Goal: Task Accomplishment & Management: Complete application form

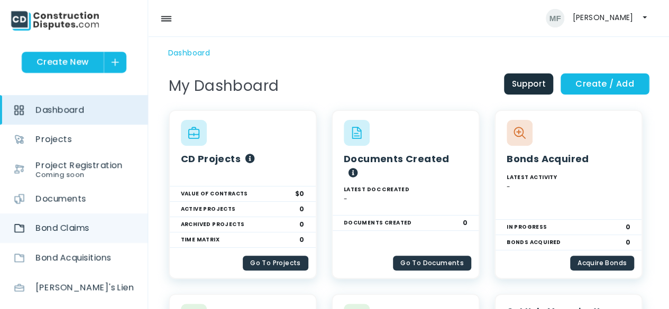
click at [77, 230] on span "Bond Claims" at bounding box center [61, 229] width 53 height 30
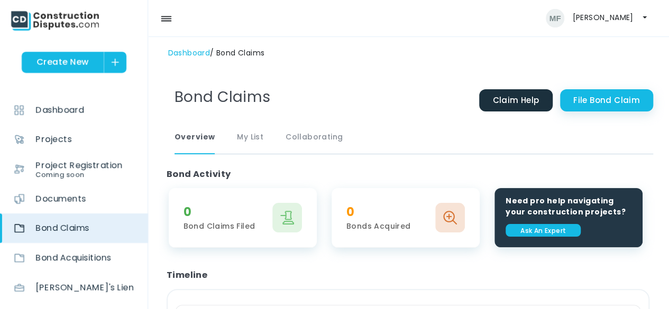
click at [616, 99] on link "File Bond Claim" at bounding box center [606, 100] width 93 height 22
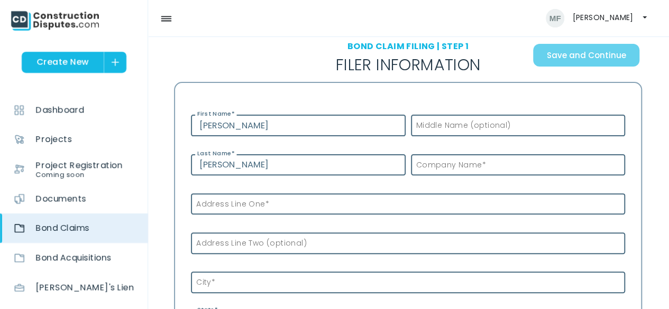
scroll to position [95, 0]
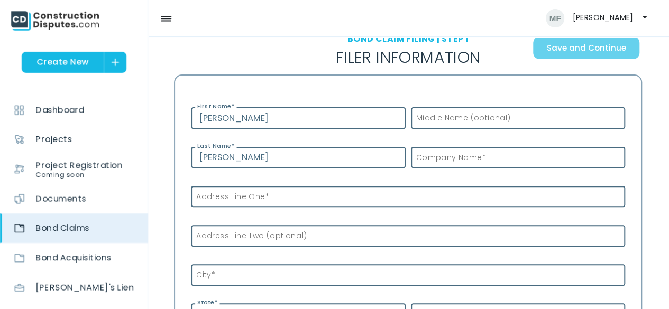
click at [260, 201] on label "Address Line One *" at bounding box center [230, 196] width 78 height 11
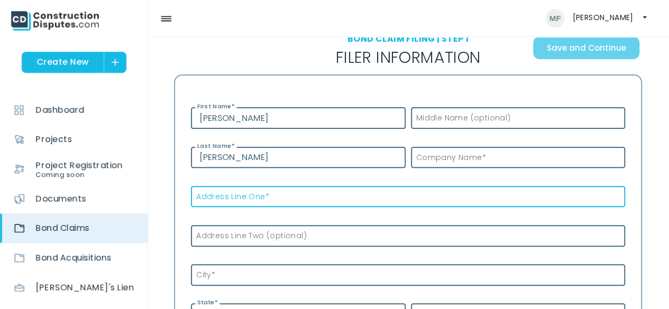
click at [260, 201] on input "Address Line One *" at bounding box center [408, 197] width 434 height 22
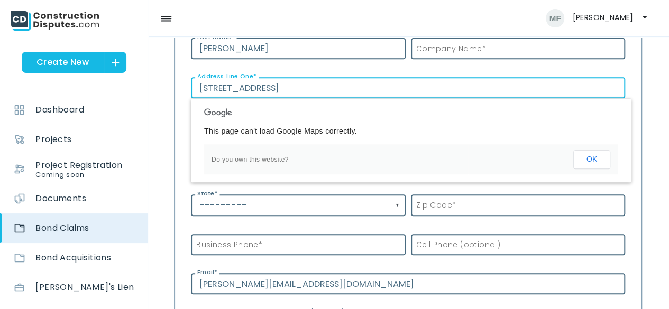
scroll to position [210, 0]
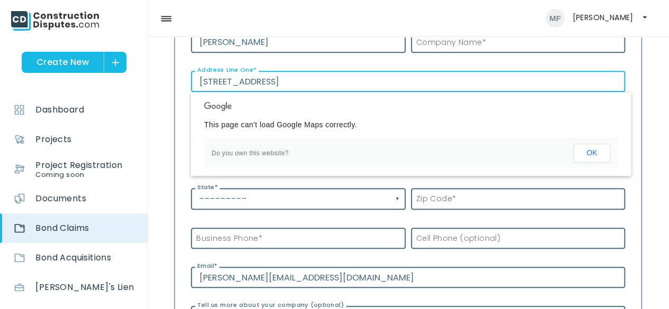
type input "1615 S 9th St"
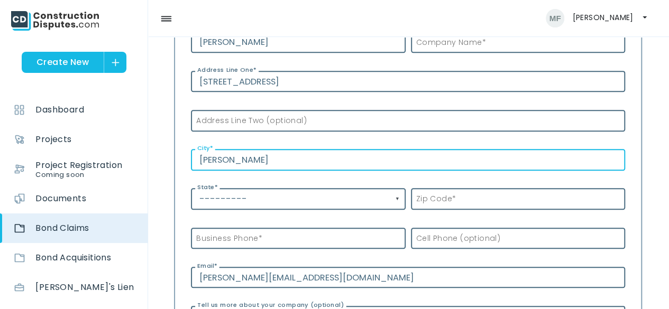
type input "[PERSON_NAME]"
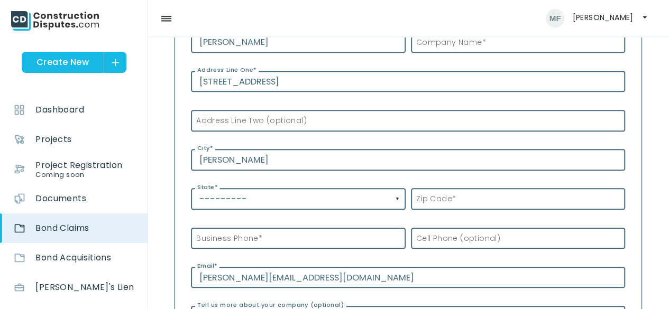
click at [403, 196] on input "---------" at bounding box center [298, 199] width 215 height 22
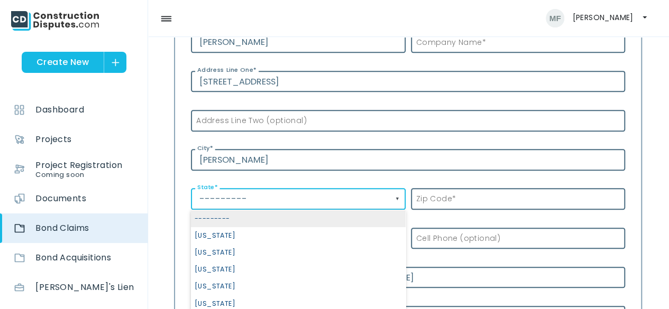
scroll to position [0, 0]
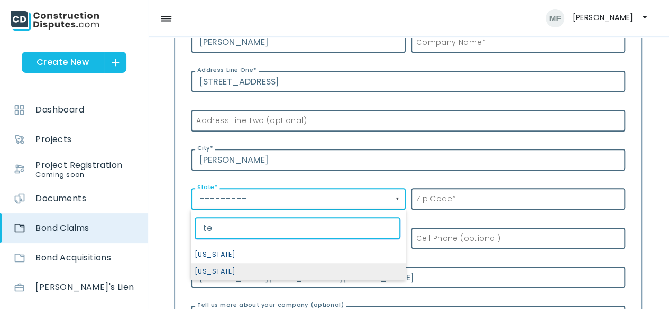
type input "te"
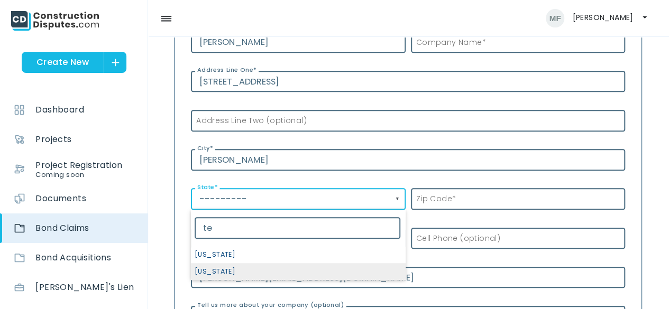
click at [278, 274] on span "[US_STATE]" at bounding box center [298, 271] width 215 height 17
select select "[US_STATE]"
type input "[US_STATE]"
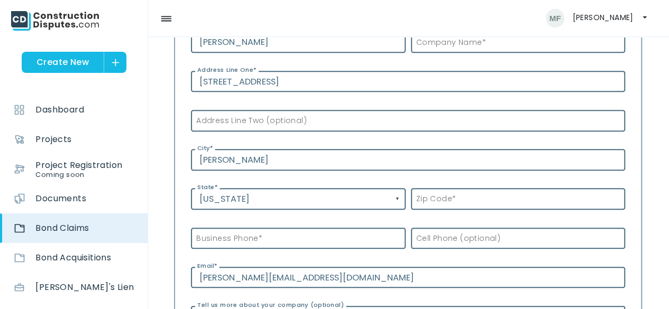
click at [438, 194] on label "Zip Code *" at bounding box center [433, 199] width 45 height 11
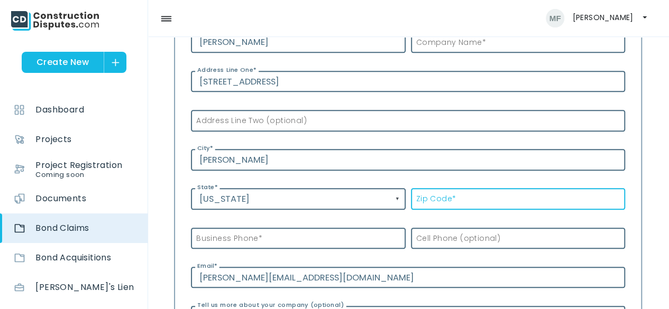
click at [438, 193] on input "Zip Code *" at bounding box center [518, 199] width 215 height 22
type input "79364"
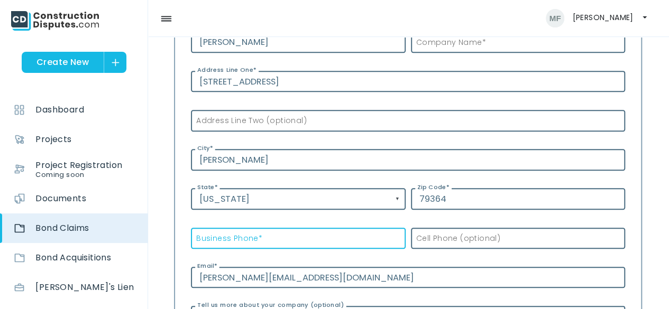
click at [345, 236] on input "Business Phone *" at bounding box center [298, 239] width 215 height 22
type input "(806) 831-5708"
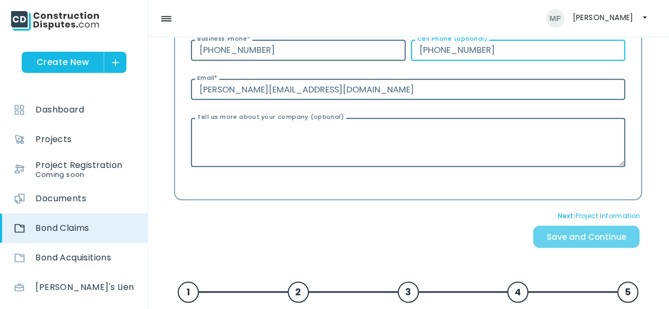
scroll to position [405, 0]
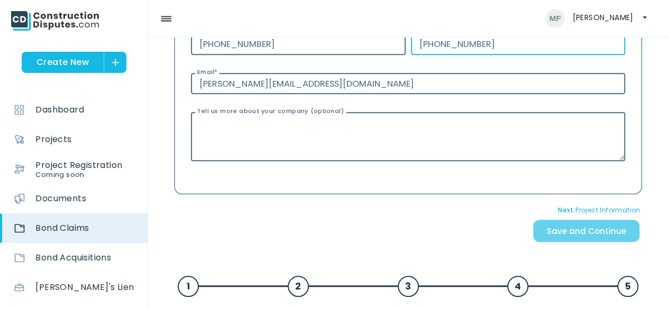
type input "(806) 773-6663"
click at [594, 233] on span "Save and Continue" at bounding box center [586, 233] width 112 height 33
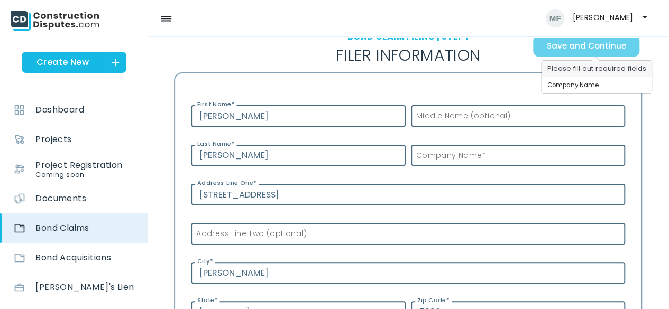
scroll to position [87, 0]
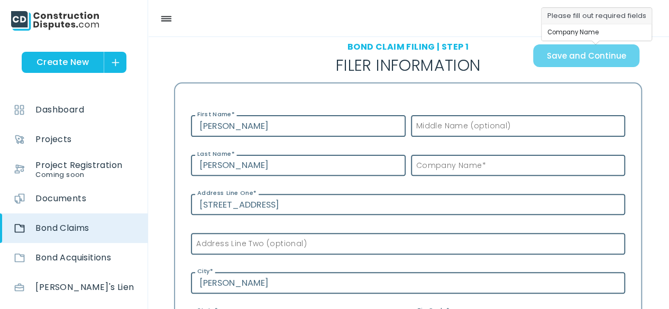
click at [481, 162] on label "Company Name *" at bounding box center [448, 165] width 75 height 11
click at [481, 162] on input "Company Name *" at bounding box center [518, 166] width 215 height 22
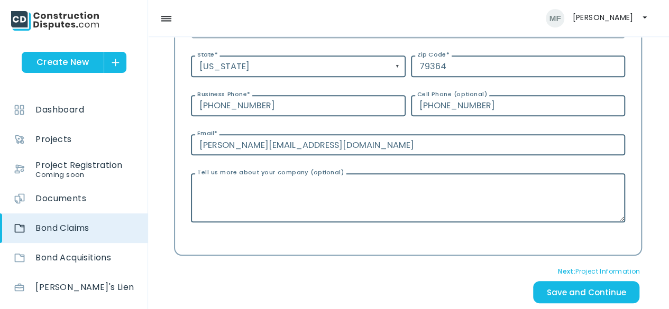
scroll to position [391, 0]
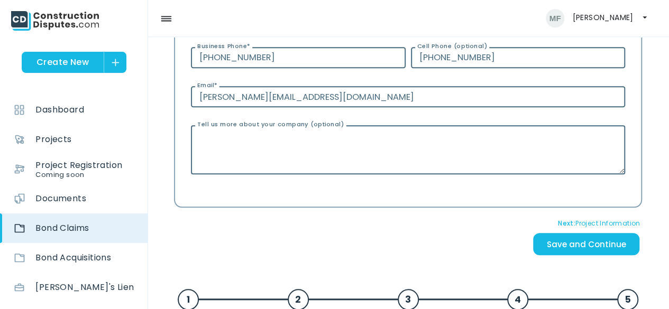
type input "Lone Star Plumbing Heating & Air"
click at [587, 251] on input "Save and Continue" at bounding box center [586, 244] width 106 height 23
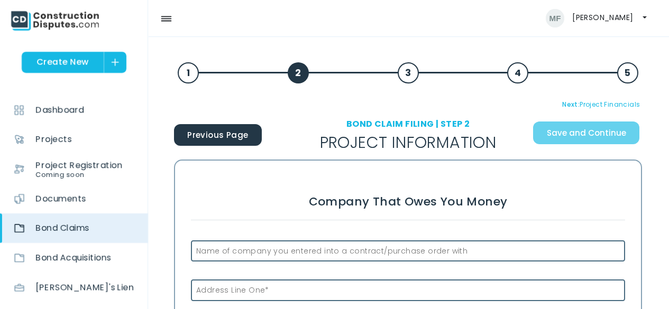
scroll to position [85, 0]
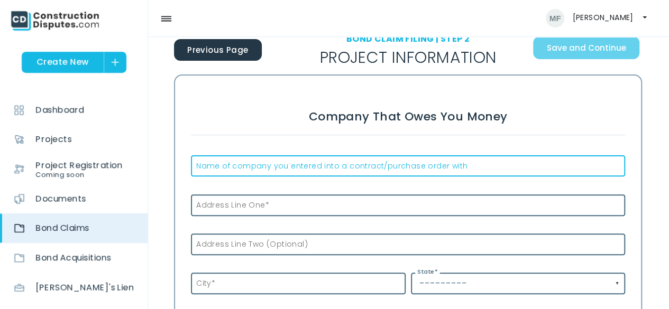
click at [273, 158] on div "Name of company you entered into a contract/purchase order with" at bounding box center [408, 166] width 434 height 22
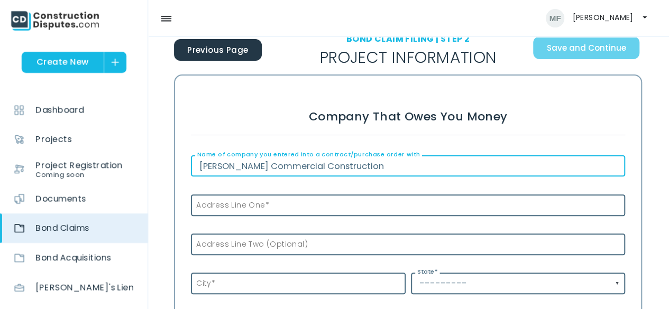
type input "[PERSON_NAME] Commercial Construction"
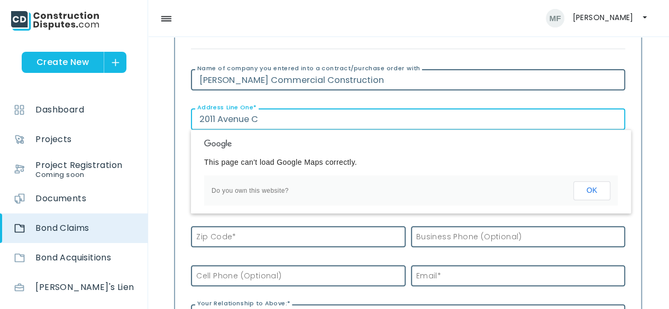
scroll to position [180, 0]
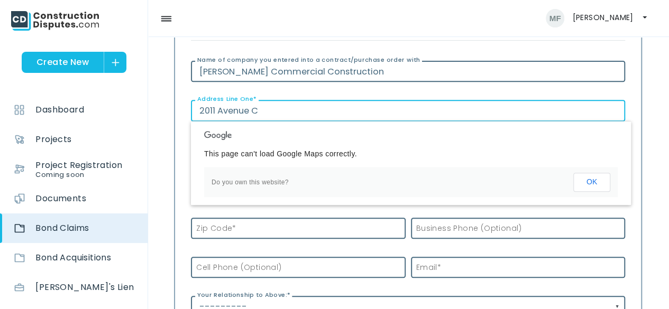
type input "2011 Avenue C"
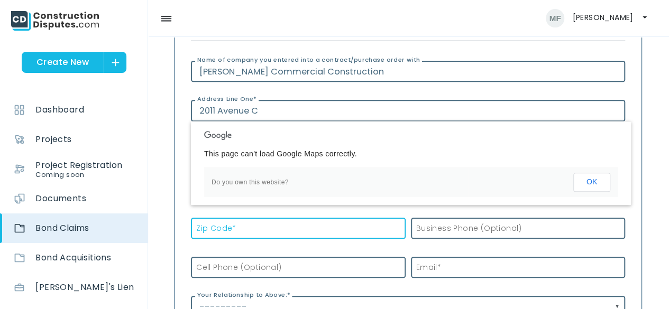
click at [329, 228] on input "Zip Code *" at bounding box center [298, 229] width 215 height 22
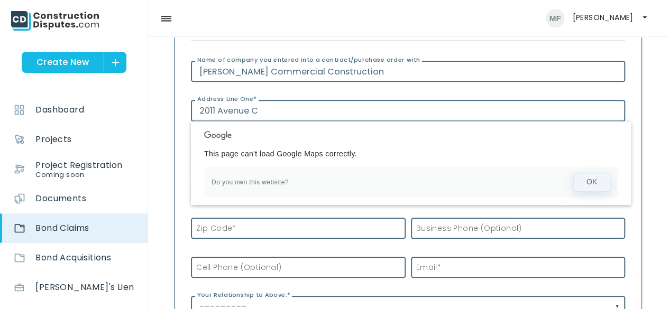
click at [589, 185] on button "OK" at bounding box center [591, 182] width 37 height 19
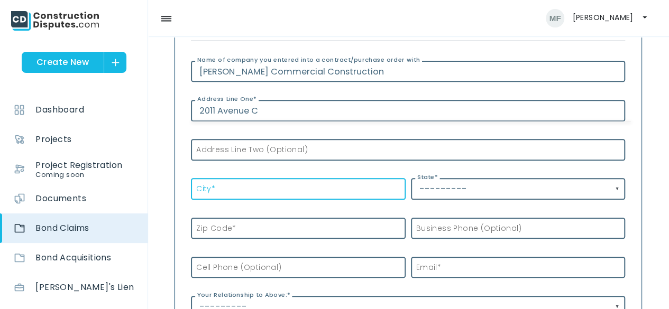
click at [309, 185] on input "City *" at bounding box center [298, 189] width 215 height 22
type input "Lubbock"
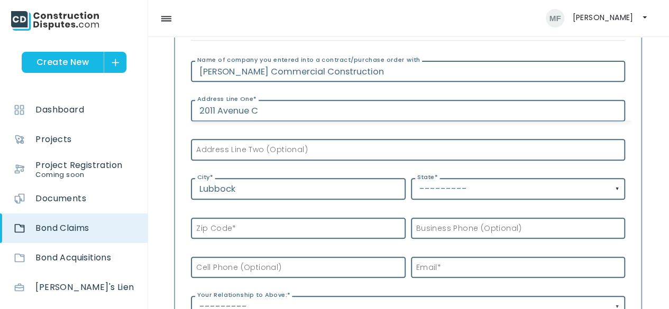
click at [622, 186] on input "---------" at bounding box center [518, 189] width 215 height 22
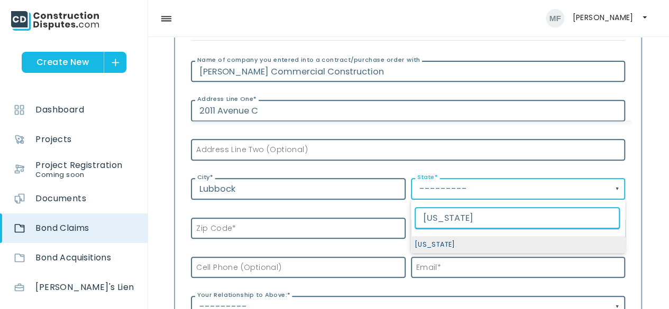
type input "texas"
click at [446, 241] on span "[US_STATE]" at bounding box center [518, 244] width 215 height 17
select select "[US_STATE]"
type input "[US_STATE]"
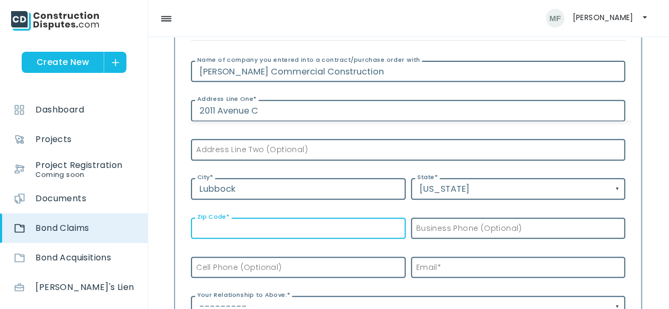
click at [260, 231] on input "Zip Code *" at bounding box center [298, 229] width 215 height 22
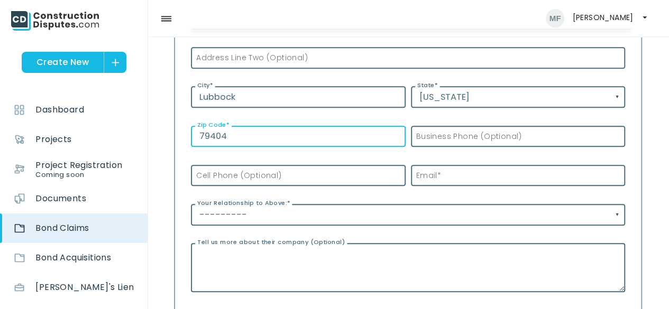
scroll to position [272, 0]
type input "79404"
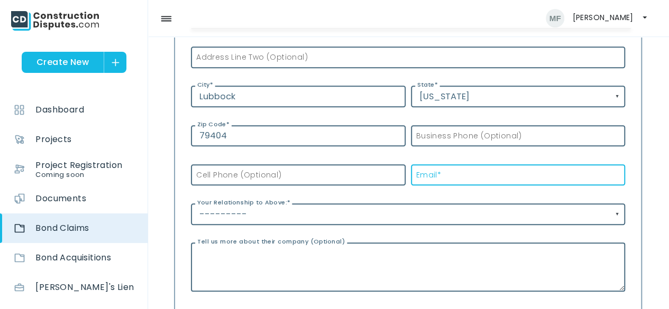
click at [486, 176] on input "Email *" at bounding box center [518, 175] width 215 height 22
type input "rhett@henthorncommercial.com"
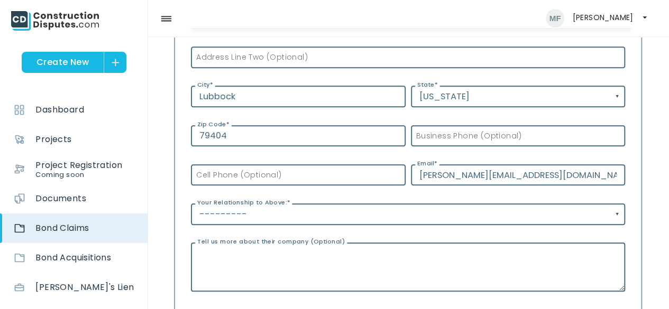
click at [401, 220] on input "---------" at bounding box center [408, 215] width 434 height 22
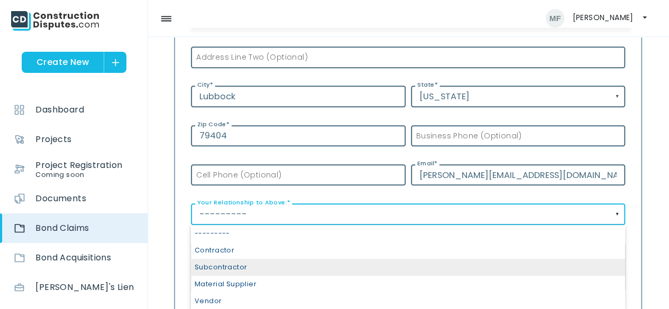
click at [243, 266] on span "Subcontractor" at bounding box center [408, 267] width 434 height 17
select select "subcontractor"
type input "Subcontractor"
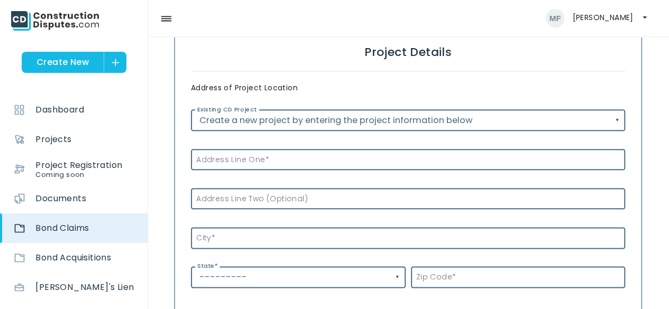
scroll to position [561, 0]
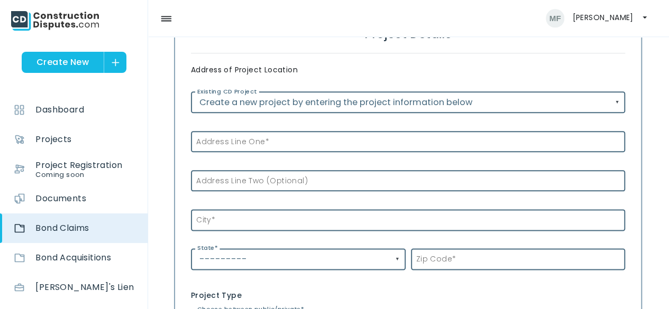
click at [625, 94] on input "Create a new project by entering the project information below" at bounding box center [408, 102] width 434 height 22
click at [572, 66] on p "Address of Project Location" at bounding box center [408, 70] width 434 height 11
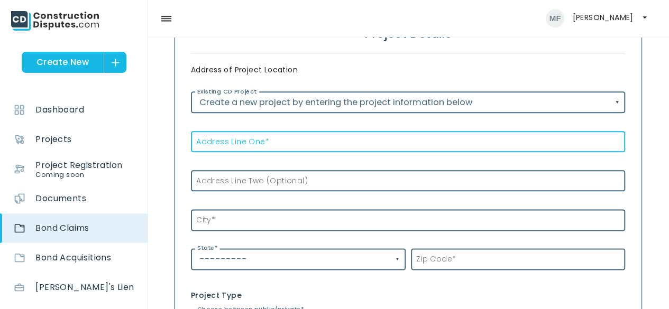
click at [324, 136] on input "Address Line One *" at bounding box center [408, 142] width 434 height 22
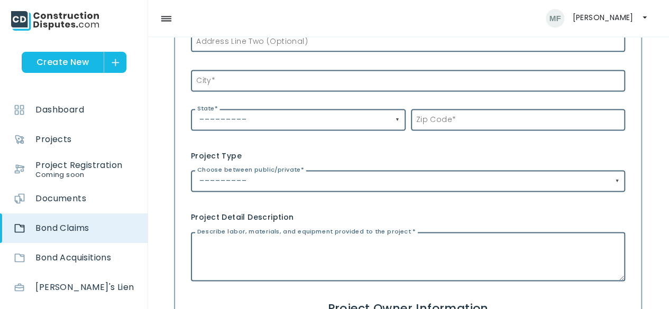
scroll to position [700, 0]
click at [617, 187] on input "---------" at bounding box center [408, 181] width 434 height 22
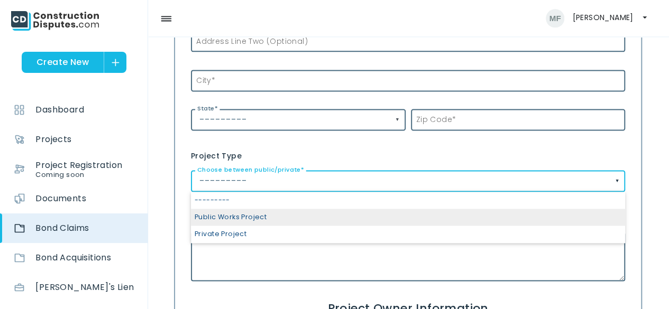
click at [249, 221] on span "Public Works Project" at bounding box center [408, 217] width 434 height 17
select select "Public Works Project"
type input "Public Works Project"
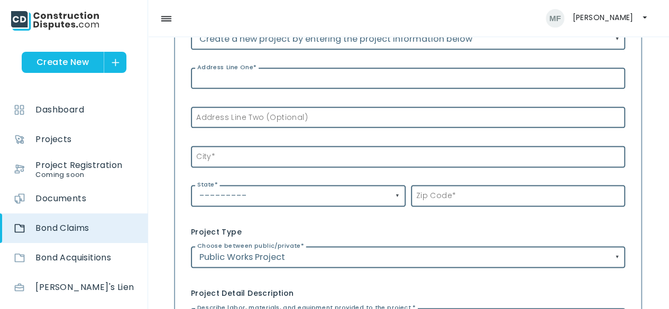
scroll to position [625, 0]
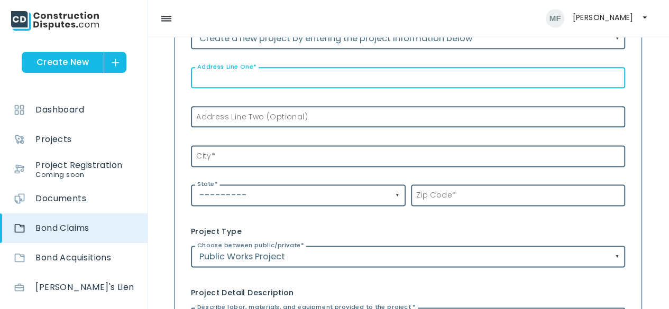
click at [224, 84] on input "Address Line One *" at bounding box center [408, 78] width 434 height 22
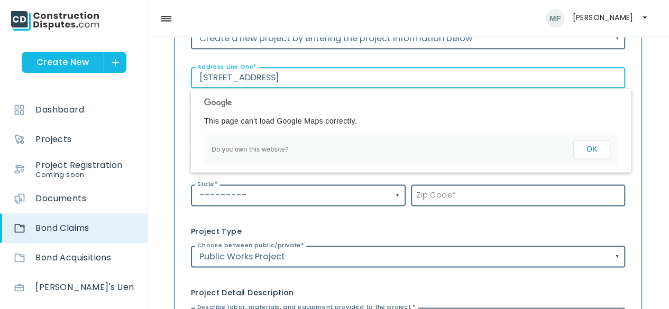
type input "115 W Lubbock St"
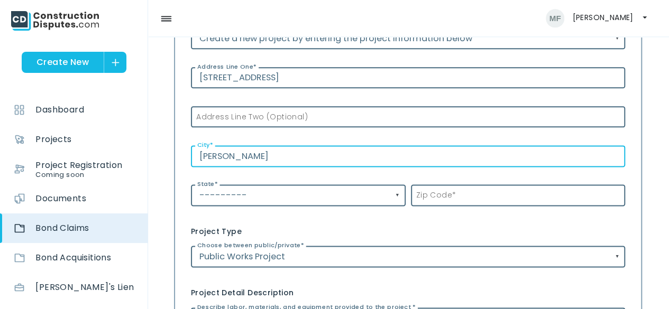
type input "Slaton"
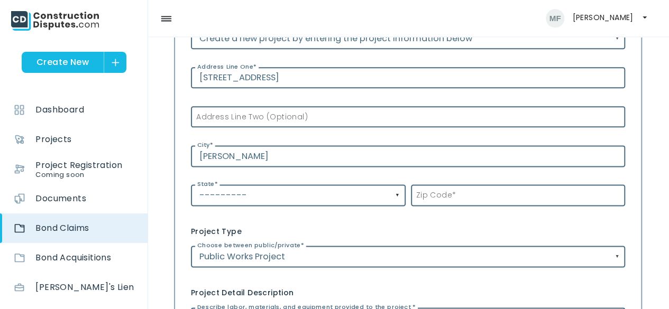
click at [398, 200] on input "---------" at bounding box center [298, 196] width 215 height 22
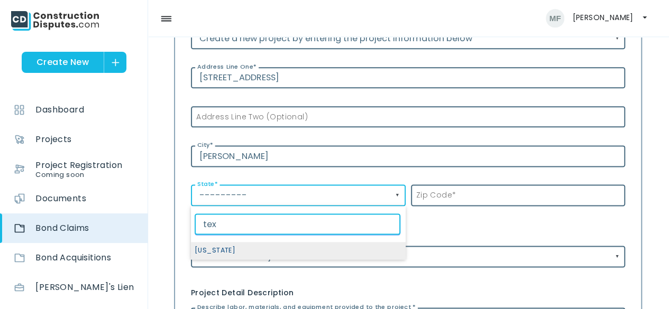
type input "tex"
click at [273, 246] on span "[US_STATE]" at bounding box center [298, 250] width 215 height 17
select select "[US_STATE]"
type input "[US_STATE]"
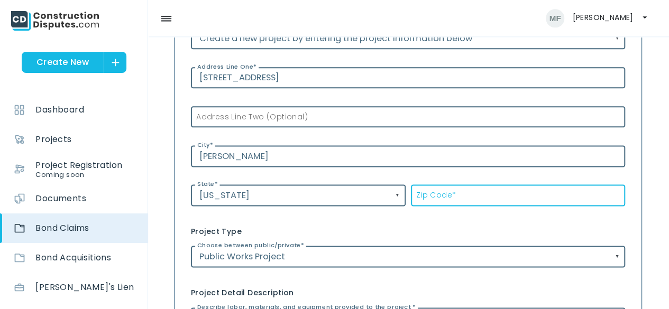
click at [475, 201] on input "Zip Code *" at bounding box center [518, 196] width 215 height 22
type input "79364"
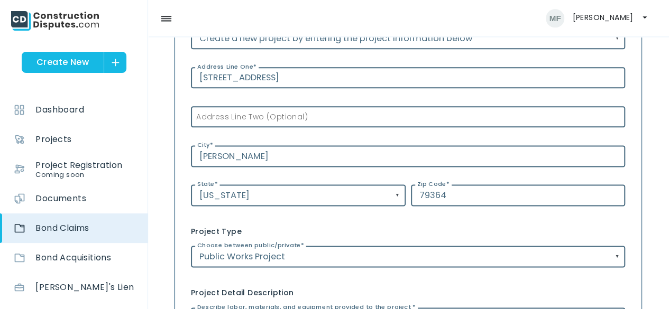
click at [369, 213] on div "▼ Texas tex --------- Alabama Alaska Arizona Arkansas California Colorado Conne…" at bounding box center [298, 195] width 220 height 39
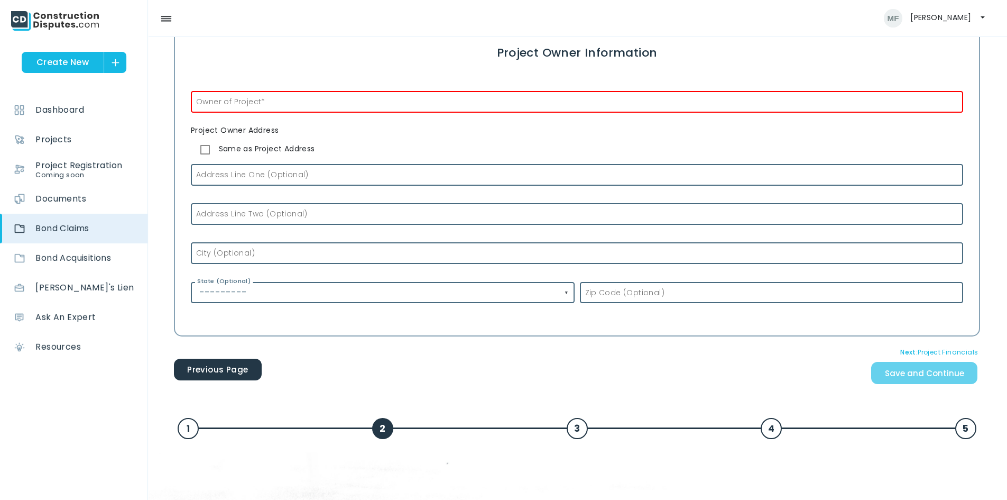
scroll to position [797, 0]
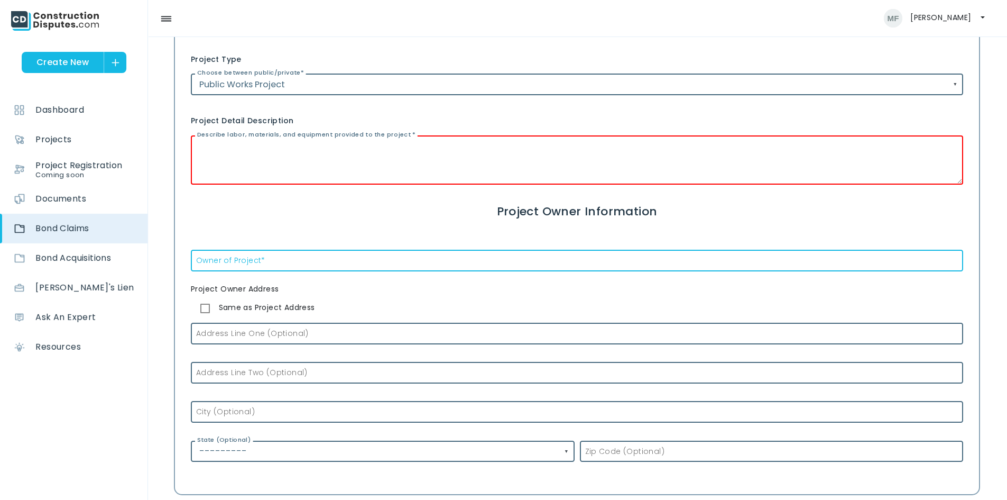
click at [307, 264] on input "Owner of Project *" at bounding box center [577, 261] width 773 height 22
type input "City of Slaton"
click at [244, 309] on label "Address Line One (Optional)" at bounding box center [250, 333] width 118 height 11
click at [244, 309] on input "Address Line One (Optional)" at bounding box center [577, 334] width 773 height 22
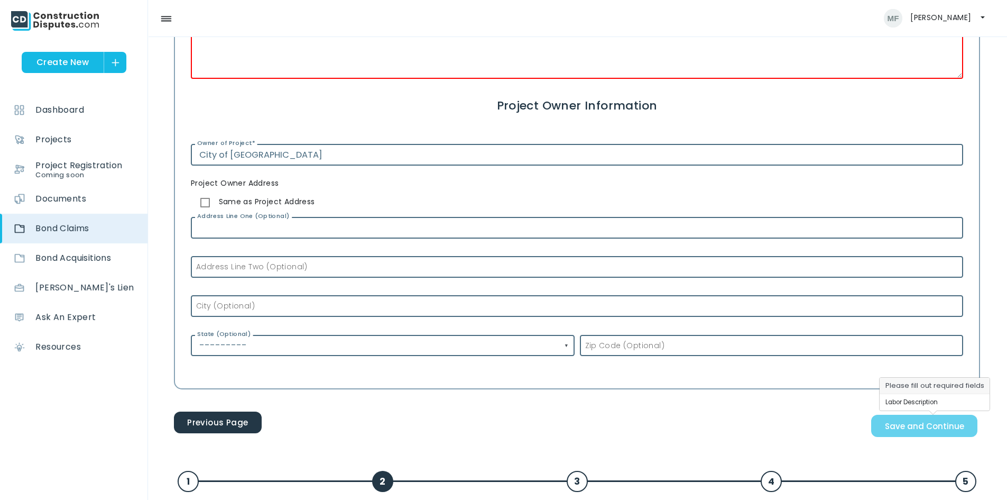
click at [668, 309] on span "Save and Continue" at bounding box center [925, 427] width 112 height 33
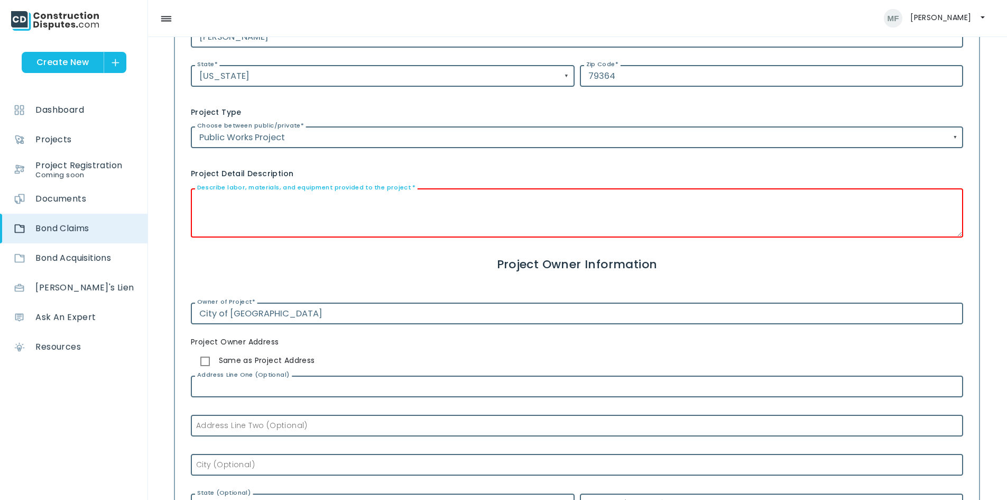
click at [303, 222] on textarea "Describe labor, materials, and equipment provided to the project *" at bounding box center [577, 212] width 773 height 49
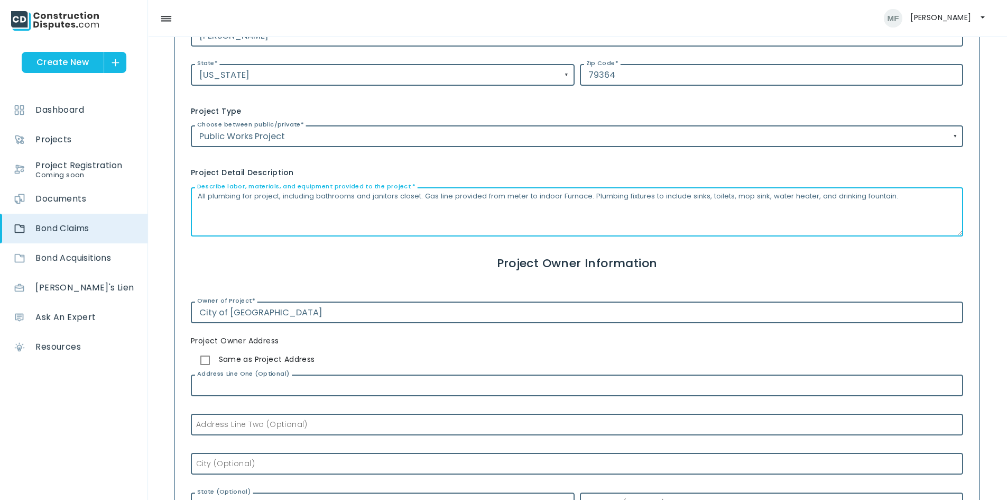
scroll to position [956, 0]
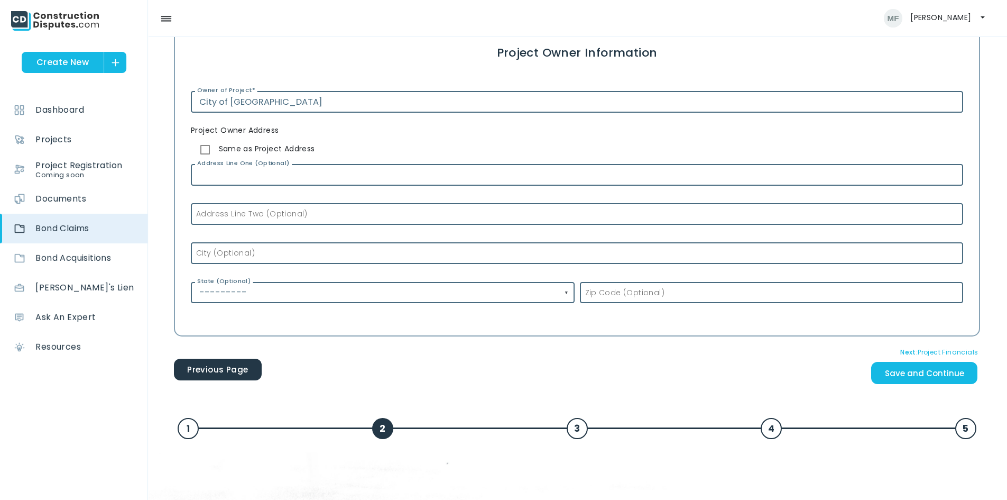
type textarea "All plumbing for project, including bathrooms and janitors closet. Gas line pro…"
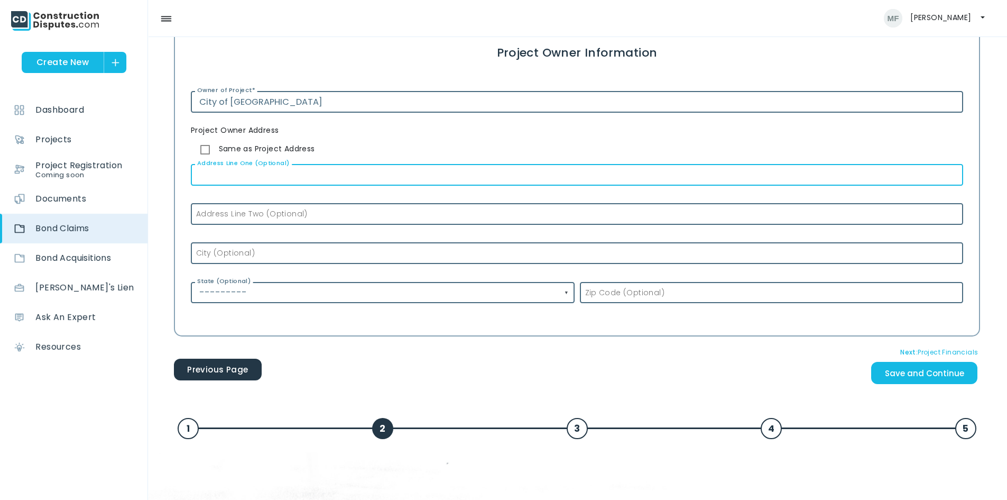
click at [268, 175] on input "Address Line One (Optional)" at bounding box center [577, 175] width 773 height 22
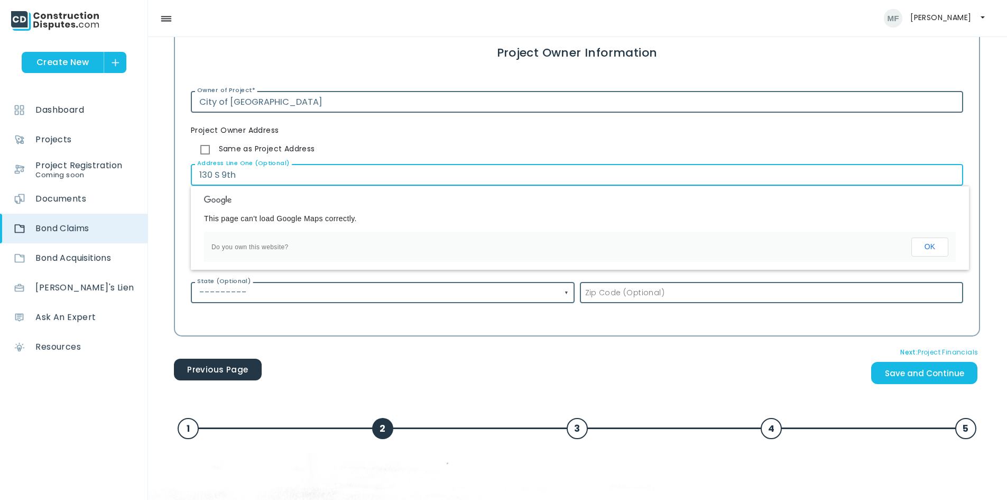
type input "130 S 9th"
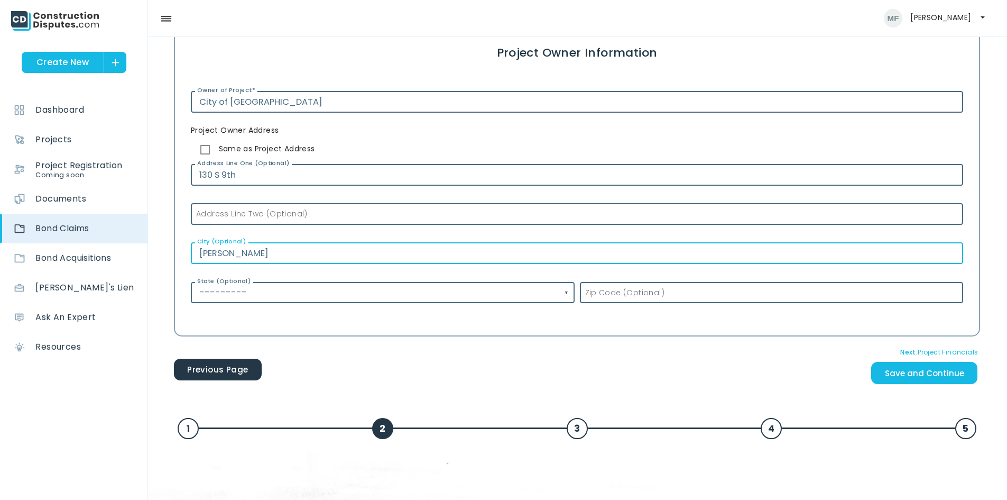
type input "Slaton"
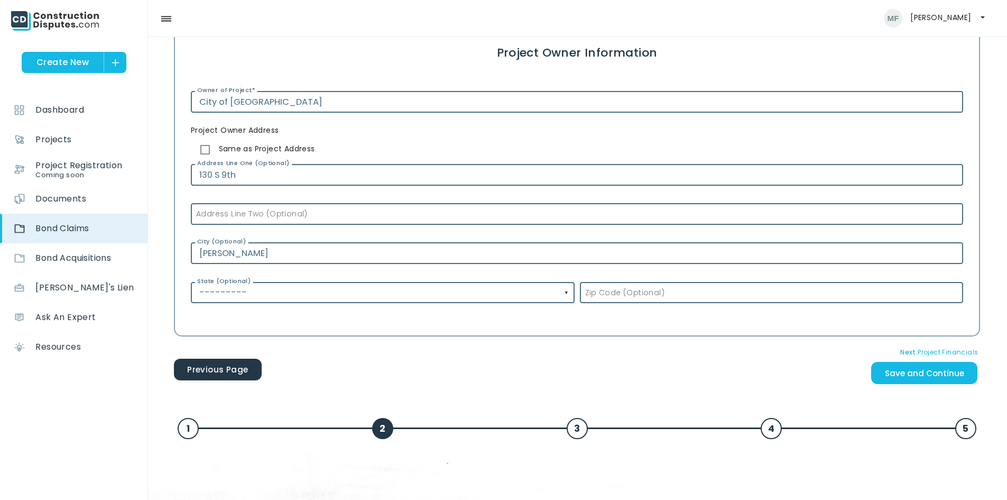
click at [567, 293] on input "---------" at bounding box center [383, 293] width 384 height 22
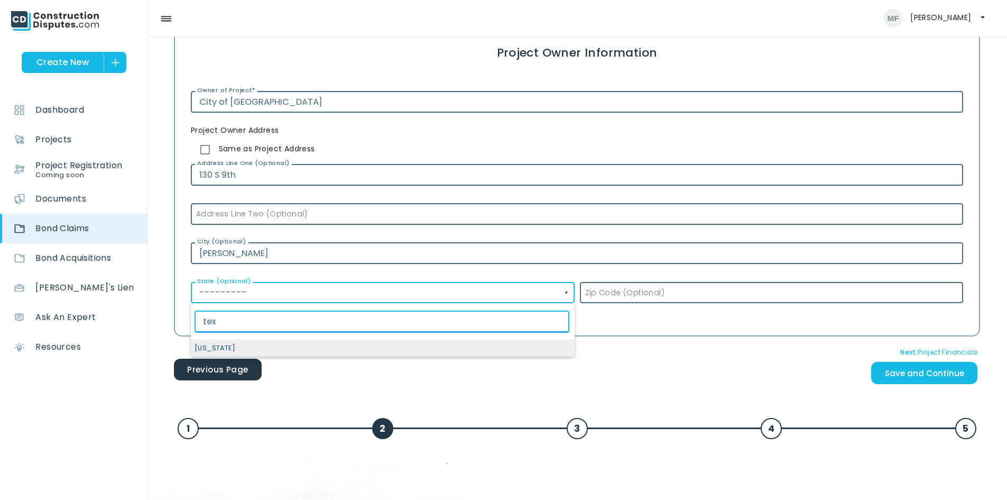
type input "tex"
click at [241, 309] on span "[US_STATE]" at bounding box center [383, 347] width 384 height 17
type input "[US_STATE]"
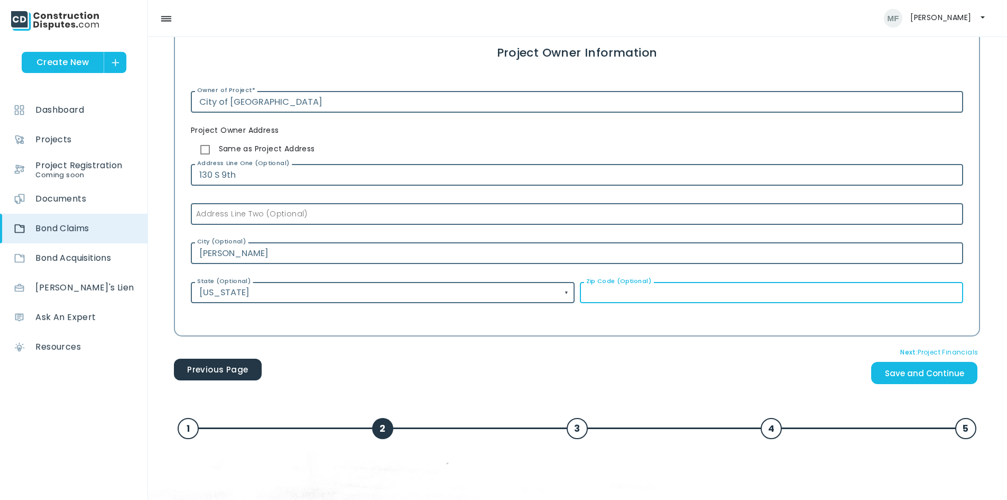
click at [668, 296] on input "Zip Code (Optional)" at bounding box center [772, 293] width 384 height 22
type input "79364"
click at [668, 267] on div "Slaton City (Optional)" at bounding box center [577, 253] width 773 height 39
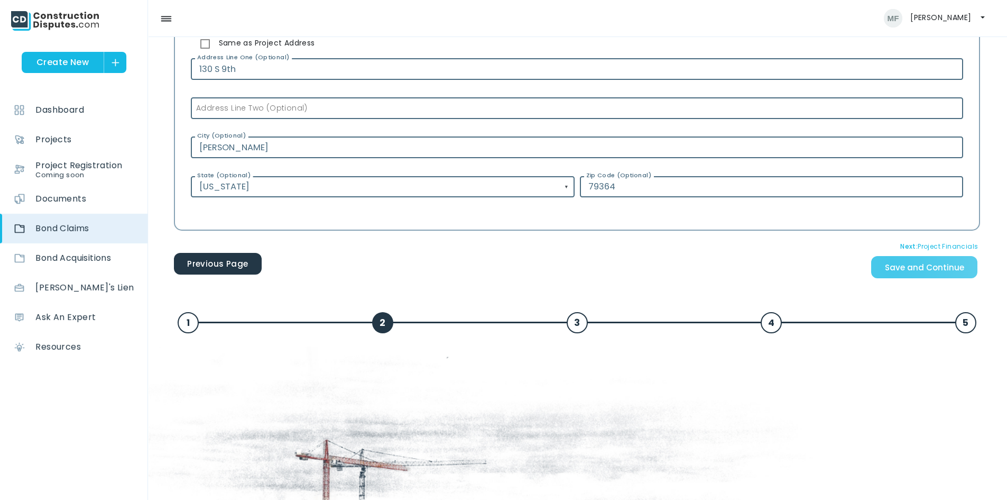
click at [668, 265] on input "Save and Continue" at bounding box center [924, 267] width 106 height 23
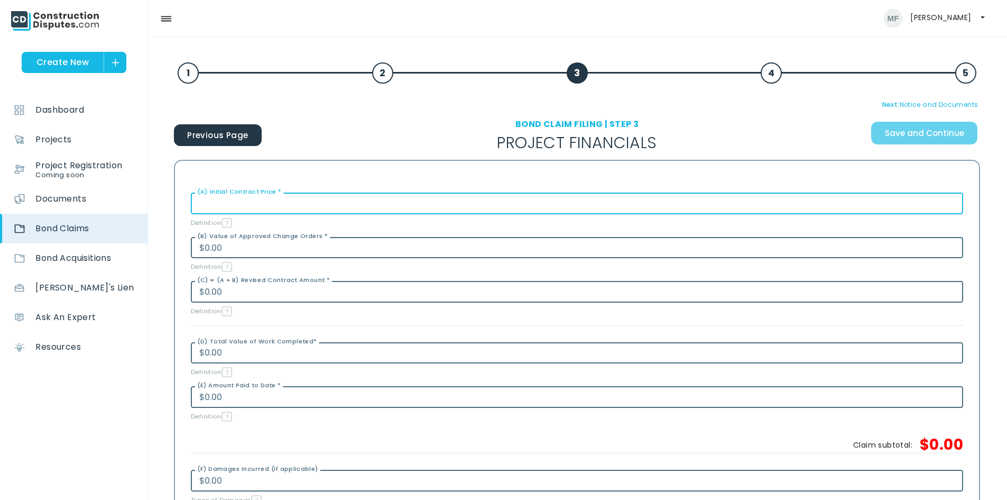
click at [251, 205] on input "(A) Initial Contract Price *" at bounding box center [577, 203] width 773 height 22
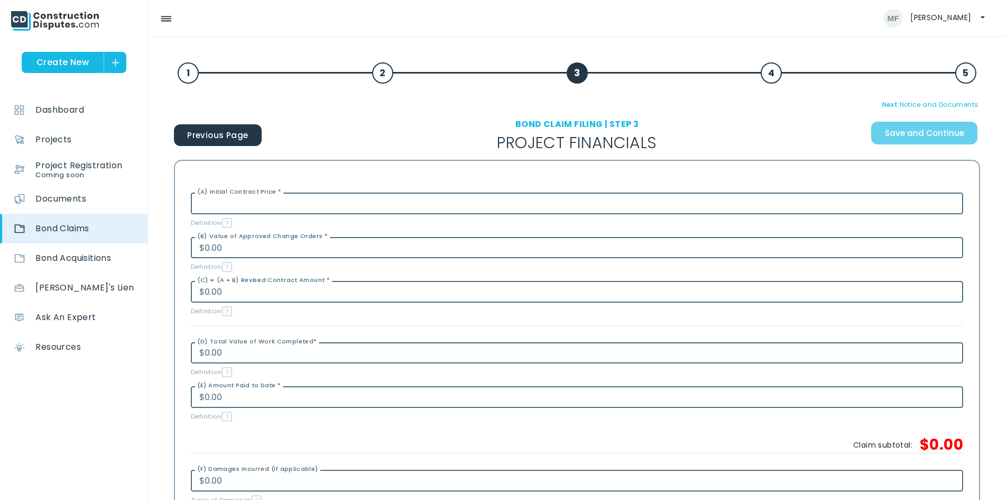
type input "$0.00"
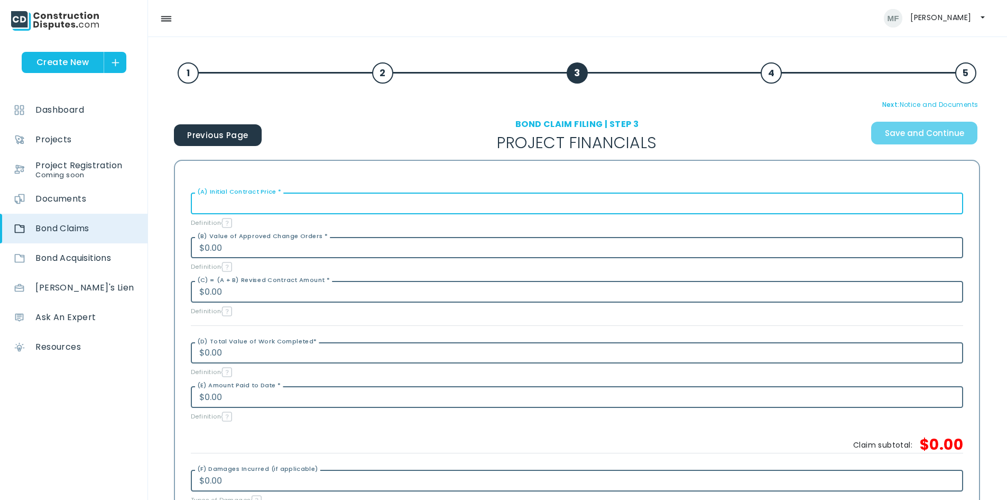
click at [270, 208] on input "(A) Initial Contract Price *" at bounding box center [577, 203] width 773 height 22
type input "2"
type input "$2.00"
type input "24"
type input "$24.00"
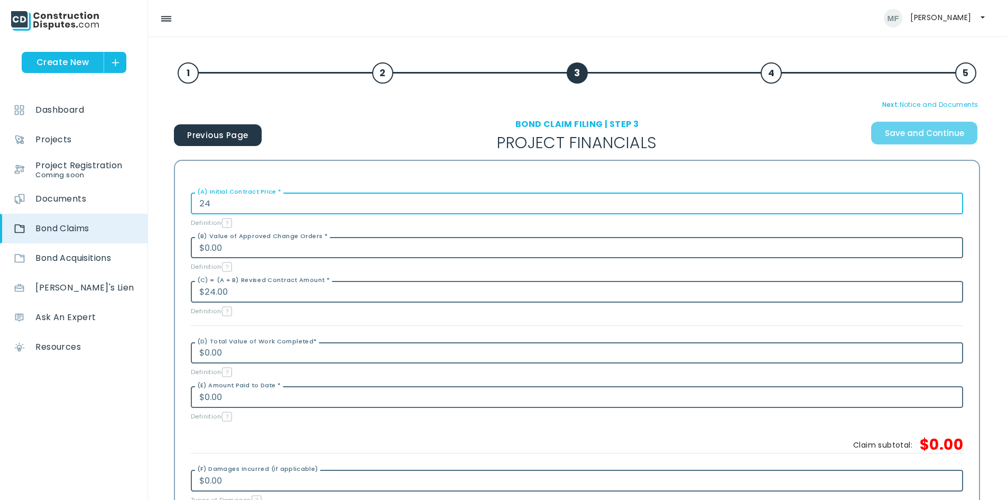
type input "240"
type input "$240.00"
type input "2400"
type input "$2,400.00"
type input "24000"
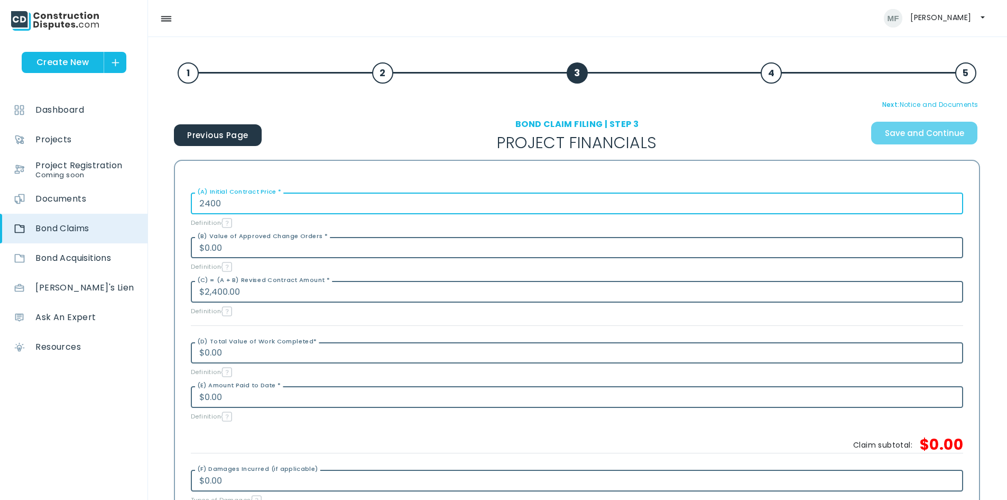
type input "$24,000.00"
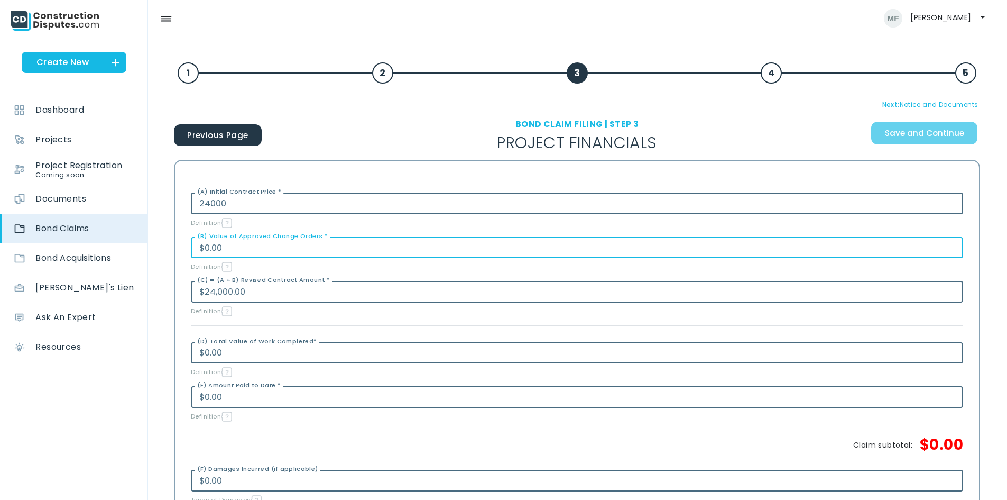
type input "$24,000.00"
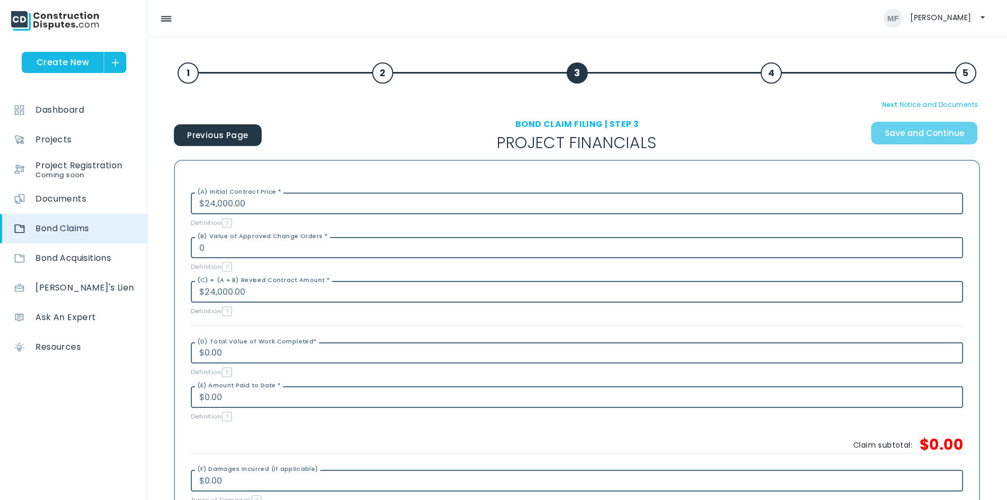
type input "$0.00"
type input "$24,000.00"
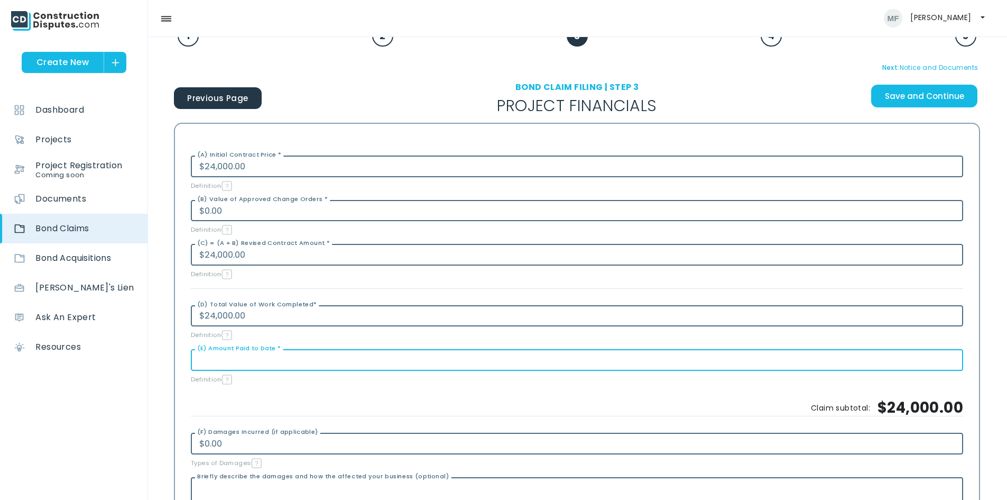
scroll to position [53, 0]
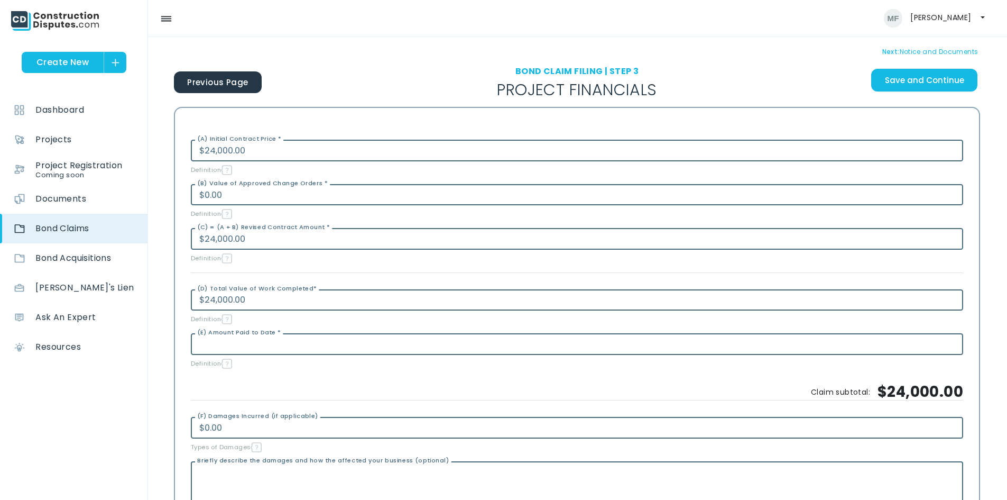
type input "$0.00"
click at [251, 349] on input "(E) Amount Paid to Date *" at bounding box center [577, 344] width 773 height 22
type input "$10,800.00"
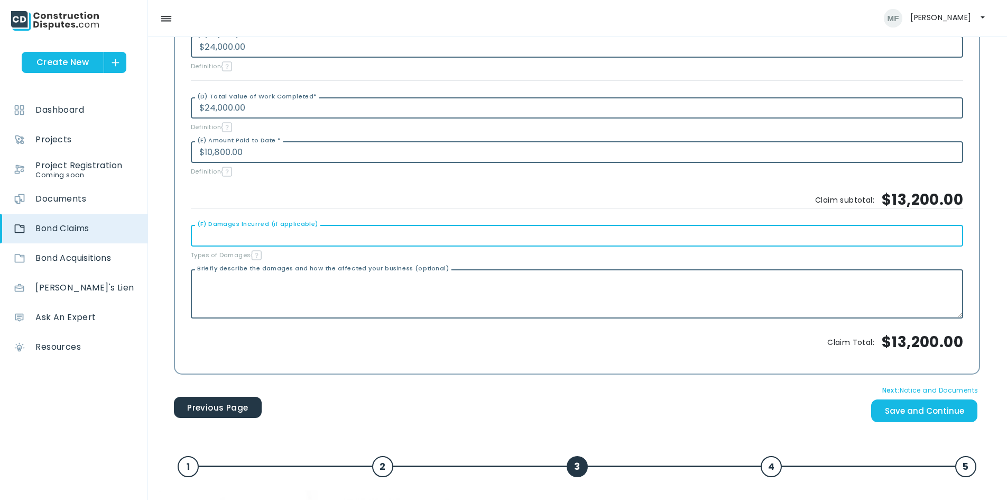
scroll to position [264, 0]
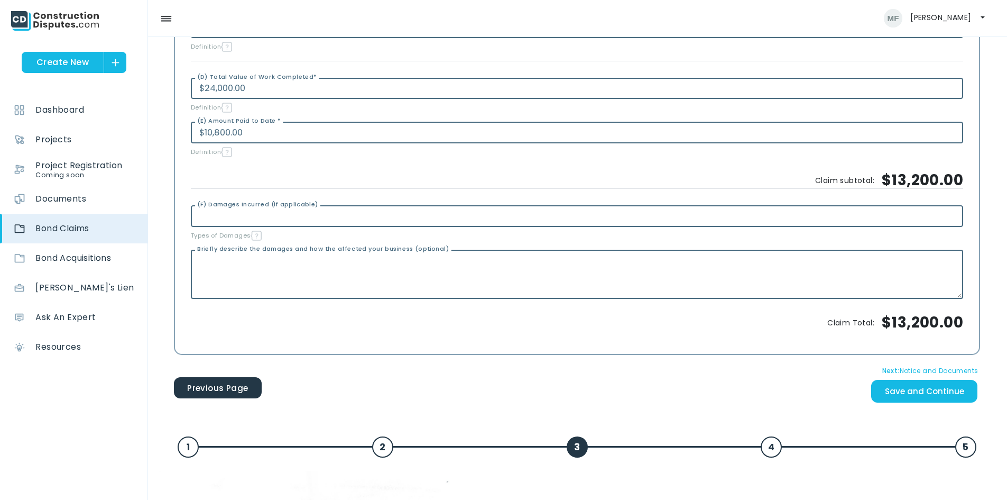
type input "$0.00"
click at [902, 394] on input "Save and Continue" at bounding box center [924, 391] width 106 height 23
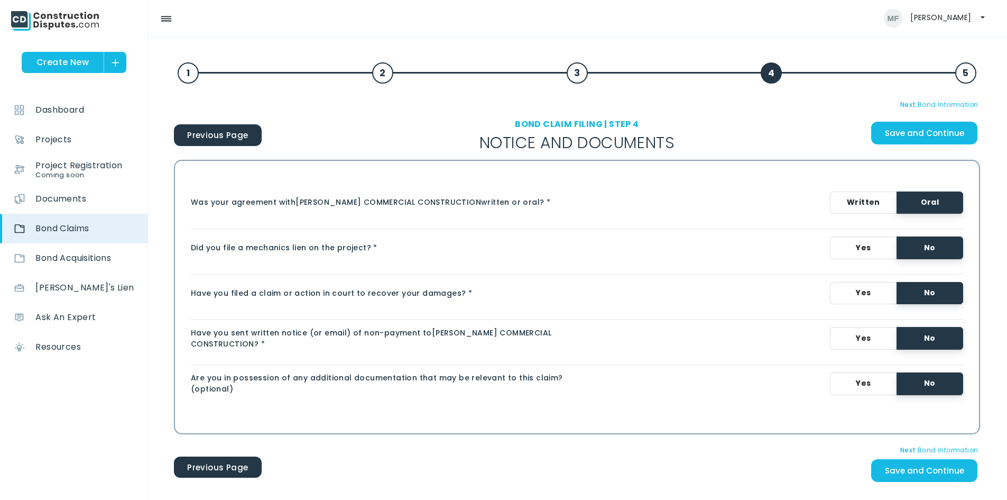
click at [879, 196] on label "Written" at bounding box center [863, 202] width 67 height 23
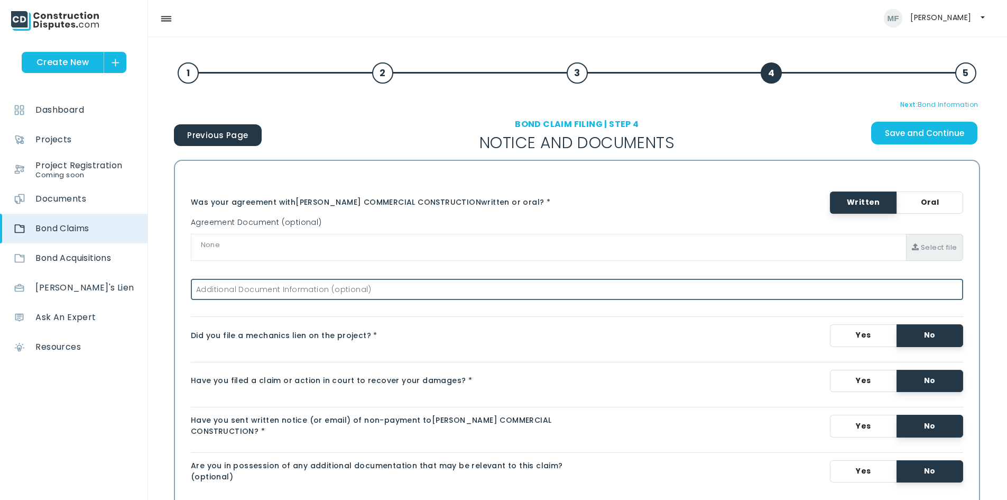
click at [309, 246] on span "None" at bounding box center [548, 247] width 715 height 15
click at [942, 248] on input "Agreement Document (optional)" at bounding box center [935, 245] width 56 height 22
click at [943, 241] on input "Agreement Document (optional)" at bounding box center [935, 245] width 56 height 22
type input "C:\fakepath\250125 Slaton Library Subcontract - Lonestar.pdf"
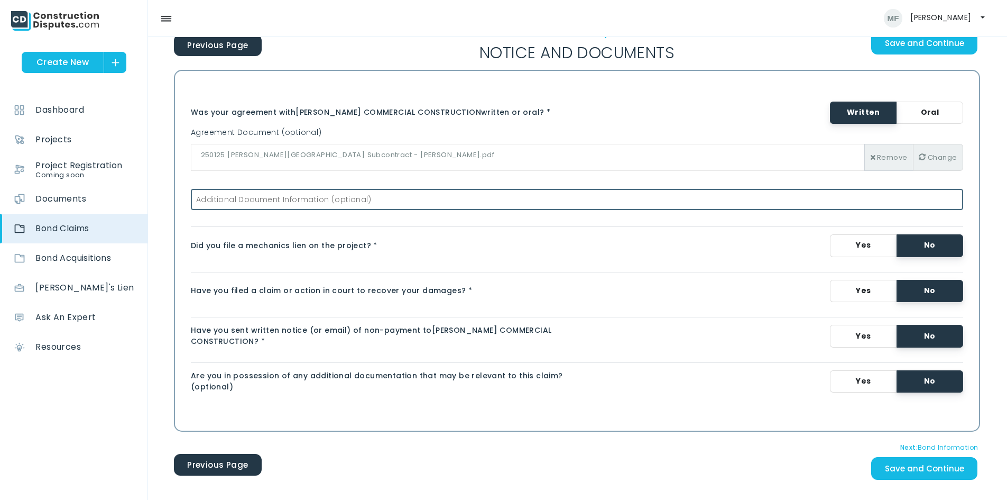
scroll to position [106, 0]
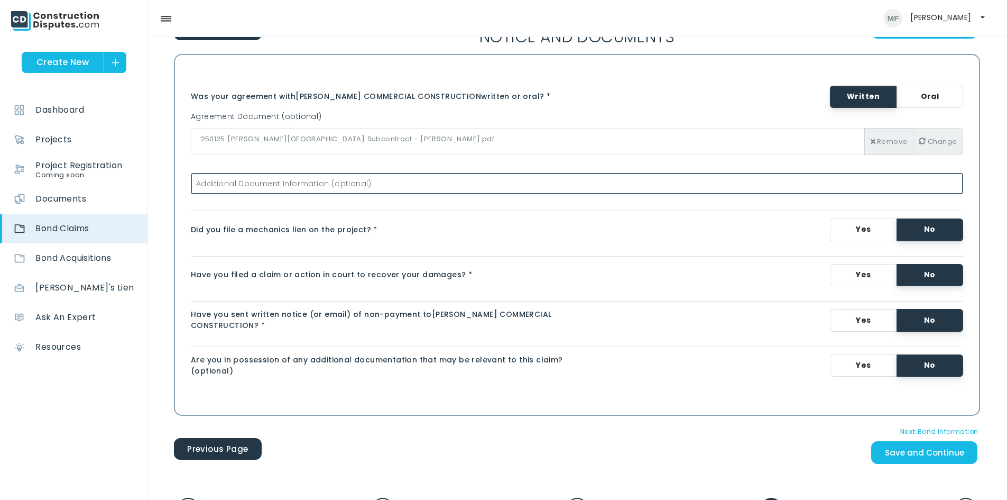
click at [882, 319] on label "Yes" at bounding box center [863, 320] width 67 height 23
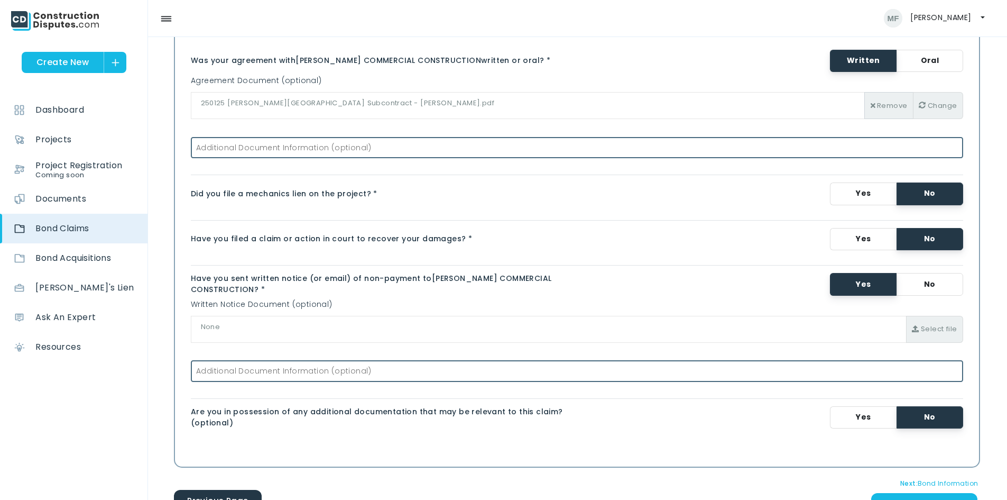
scroll to position [159, 0]
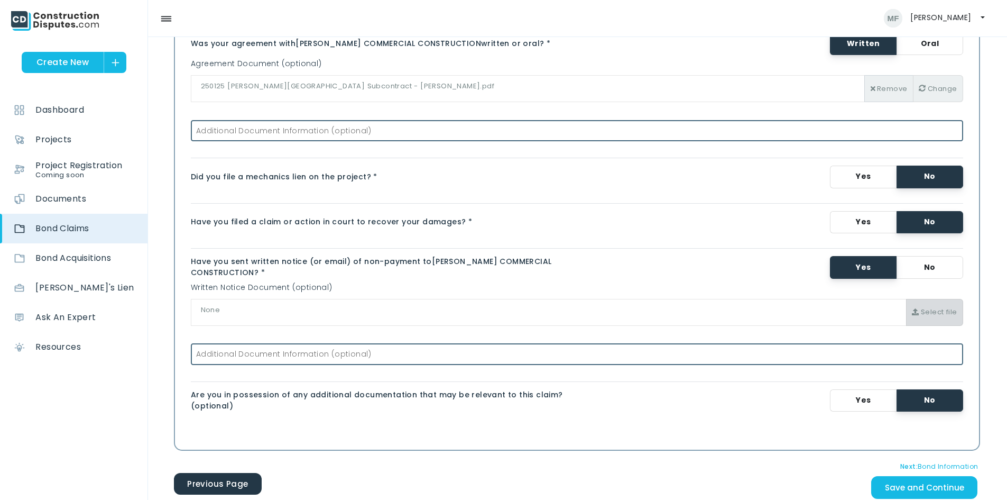
click at [933, 317] on input "Written Notice Document (optional)" at bounding box center [935, 310] width 56 height 22
type input "C:\fakepath\Notice of Intent to File a Lien-City of Slaton.docx"
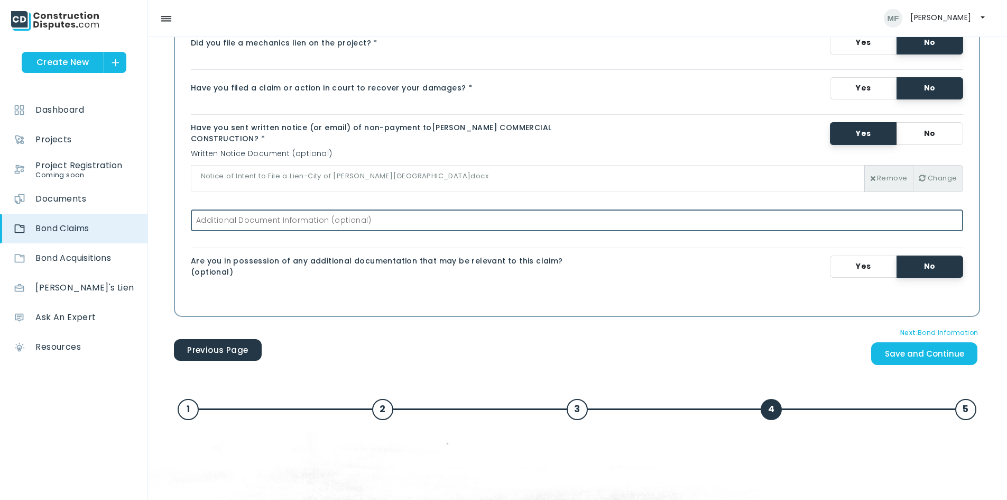
scroll to position [317, 0]
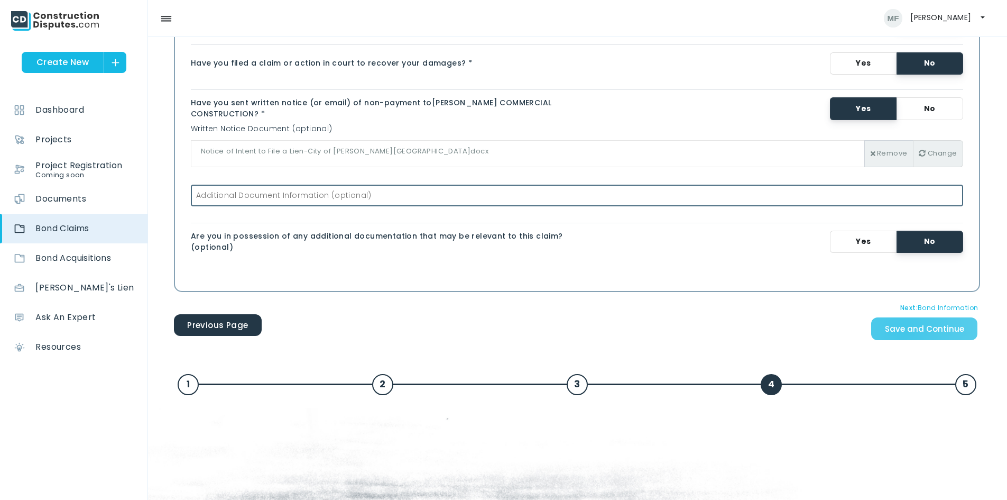
click at [915, 334] on input "Save and Continue" at bounding box center [924, 328] width 106 height 23
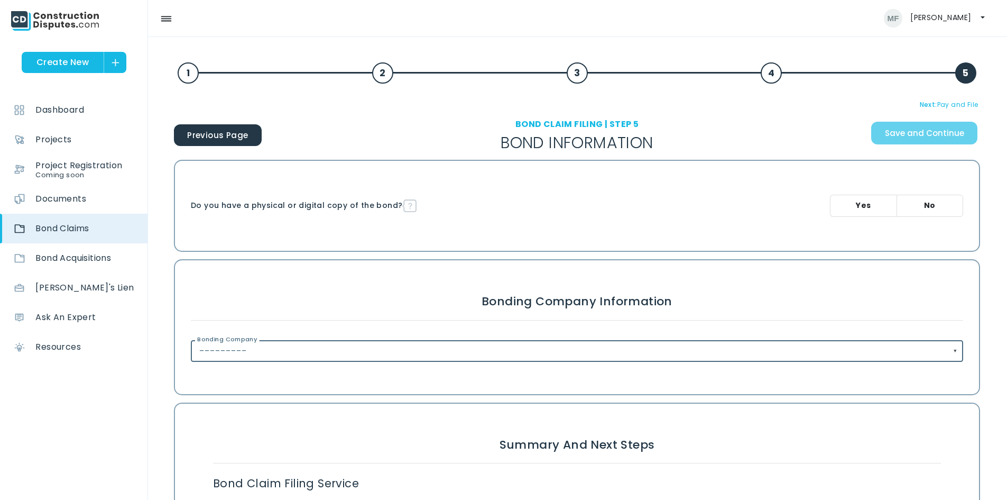
click at [951, 207] on label "No" at bounding box center [930, 206] width 67 height 23
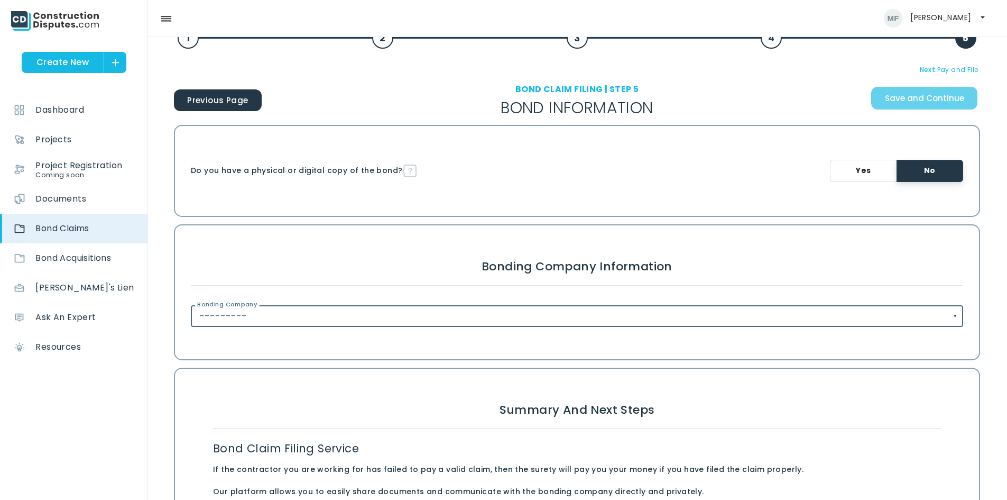
scroll to position [53, 0]
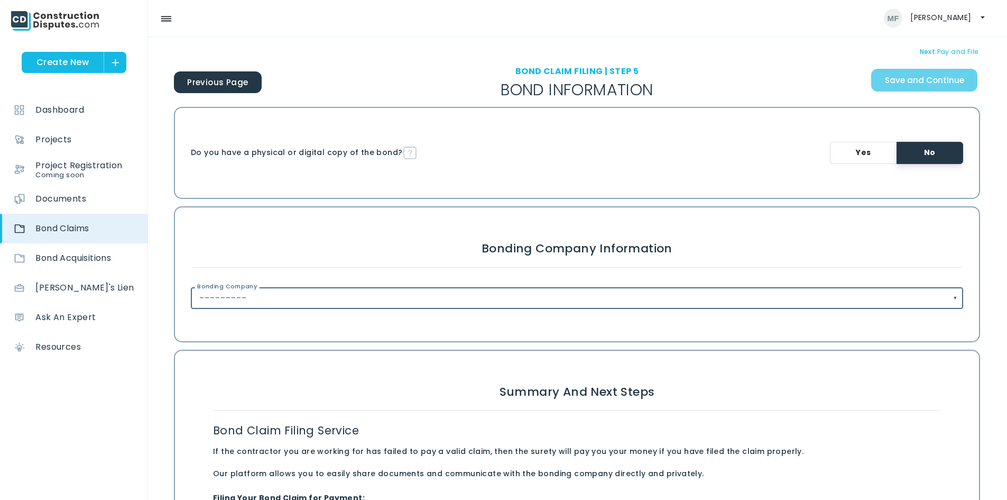
click at [960, 300] on input "---------" at bounding box center [577, 298] width 773 height 22
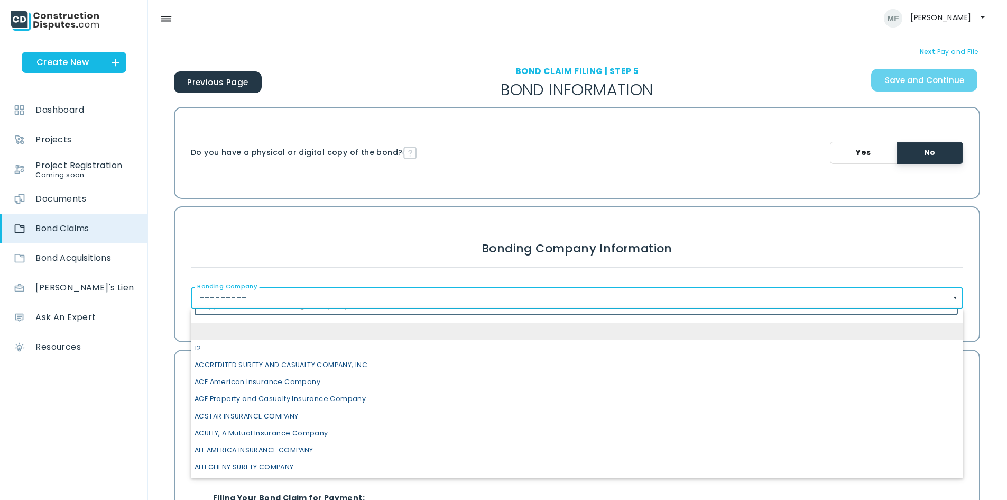
scroll to position [0, 0]
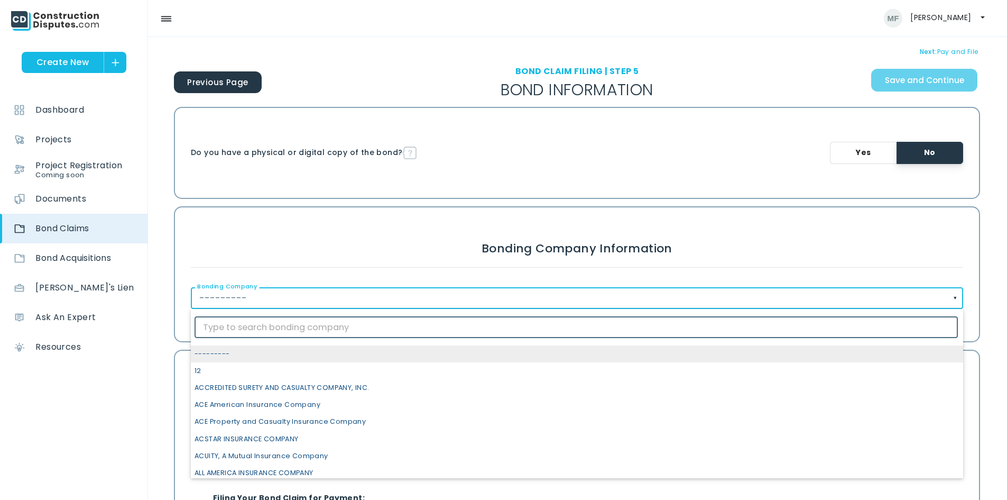
click at [760, 237] on h3 "Bonding Company Information" at bounding box center [577, 249] width 773 height 36
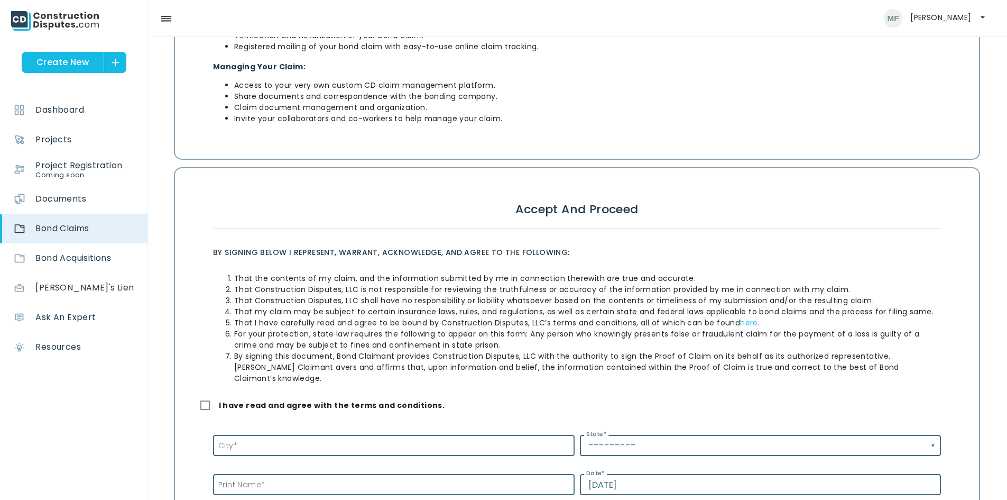
scroll to position [529, 0]
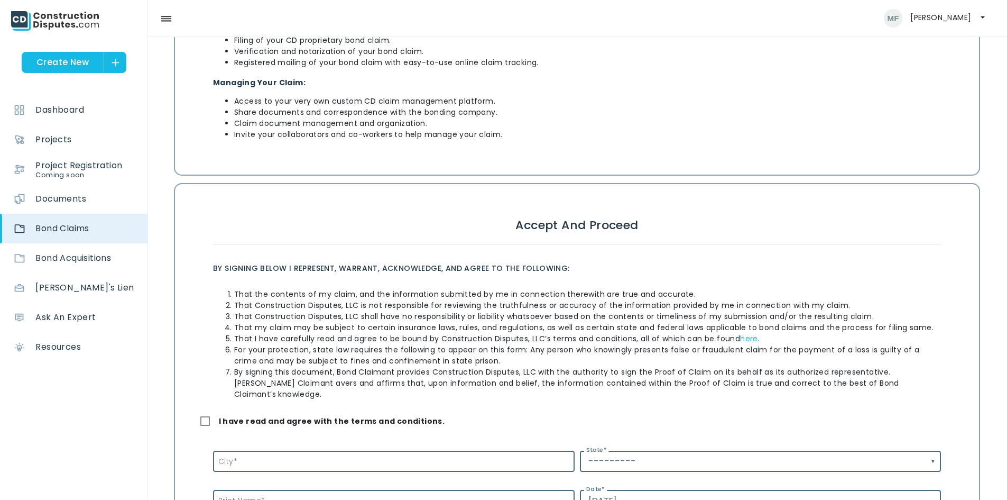
click at [206, 415] on label "I have read and agree with the terms and conditions." at bounding box center [322, 421] width 245 height 12
click at [198, 417] on input "I have read and agree with the terms and conditions." at bounding box center [194, 420] width 7 height 7
checkbox input "true"
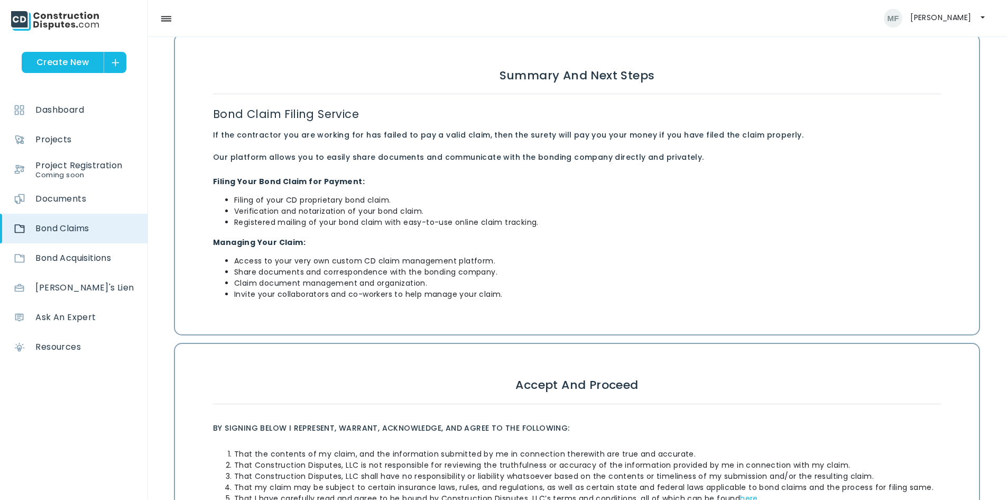
scroll to position [370, 0]
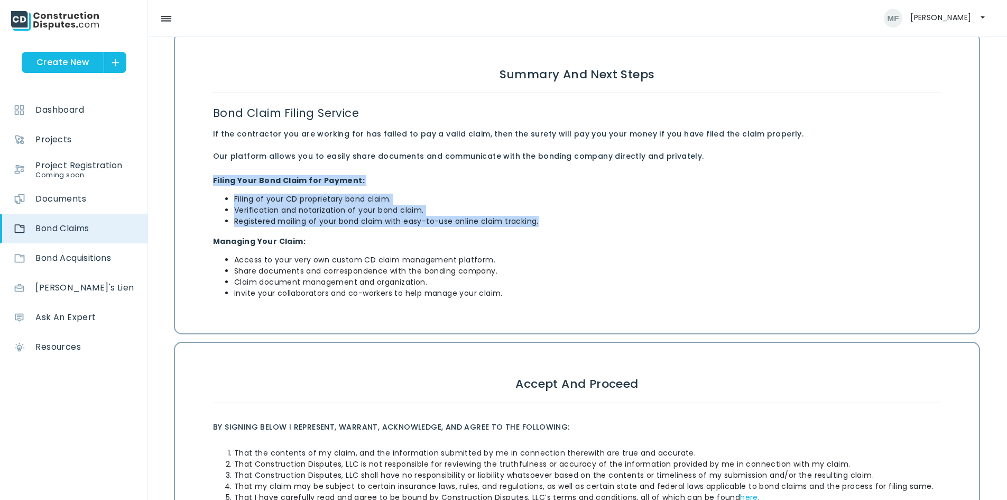
drag, startPoint x: 539, startPoint y: 222, endPoint x: 208, endPoint y: 181, distance: 333.0
click at [208, 181] on div "Summary and Next Steps Bond Claim Filing Service If the contractor you are work…" at bounding box center [577, 184] width 773 height 254
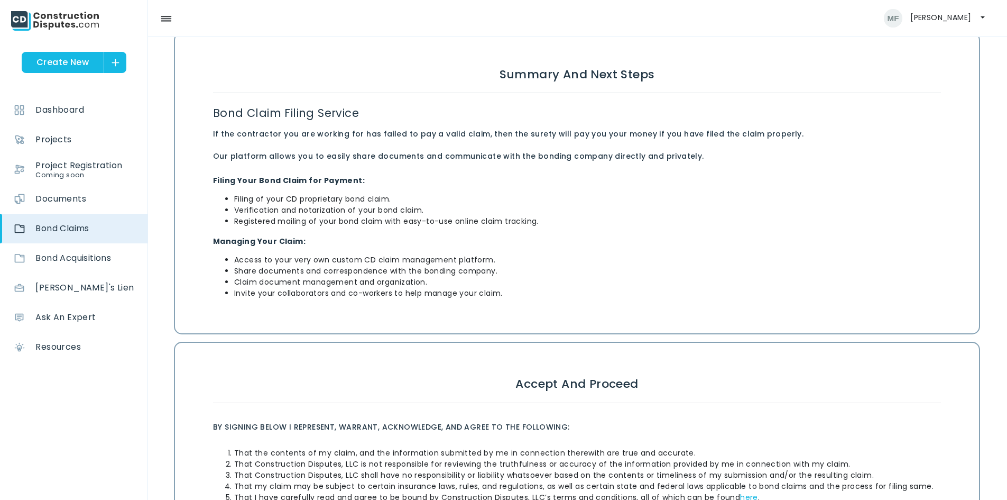
click at [524, 230] on div "Summary and Next Steps Bond Claim Filing Service If the contractor you are work…" at bounding box center [577, 184] width 773 height 254
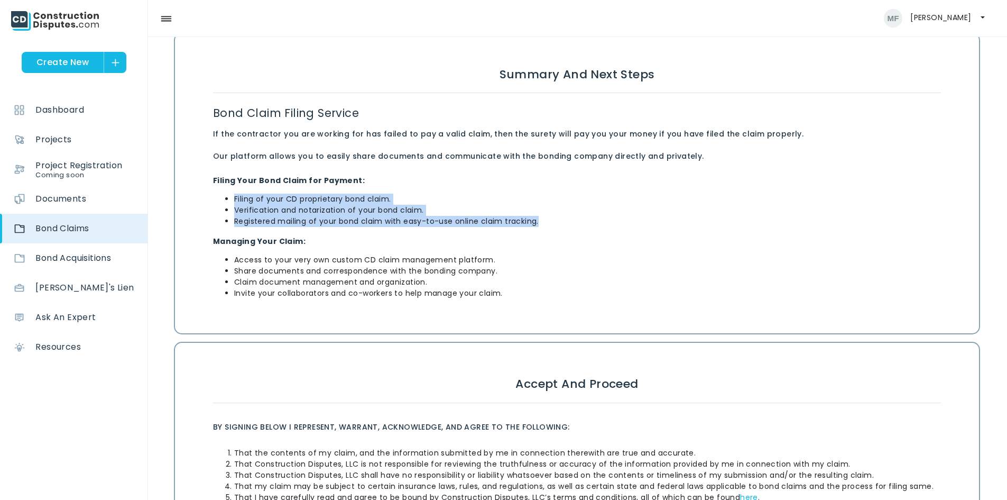
drag, startPoint x: 543, startPoint y: 220, endPoint x: 214, endPoint y: 194, distance: 329.9
click at [229, 192] on div "Summary and Next Steps Bond Claim Filing Service If the contractor you are work…" at bounding box center [577, 184] width 773 height 254
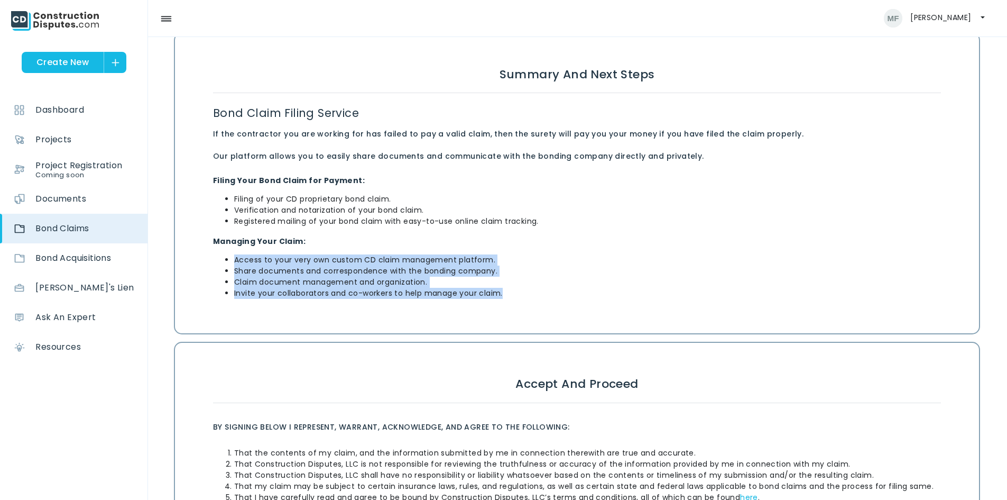
drag, startPoint x: 504, startPoint y: 292, endPoint x: 231, endPoint y: 250, distance: 276.6
click at [231, 250] on div "Summary and Next Steps Bond Claim Filing Service If the contractor you are work…" at bounding box center [577, 184] width 773 height 254
click at [583, 284] on li "Claim document management and organization." at bounding box center [587, 282] width 707 height 11
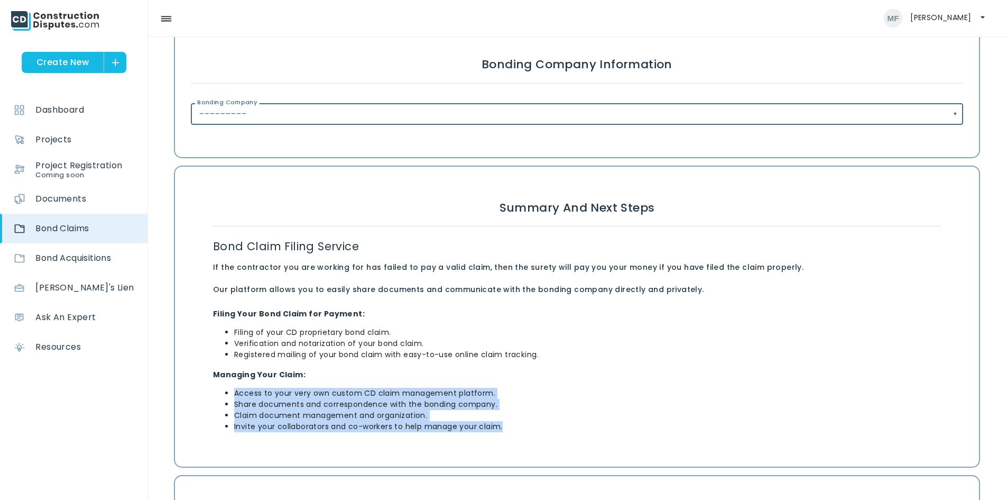
scroll to position [264, 0]
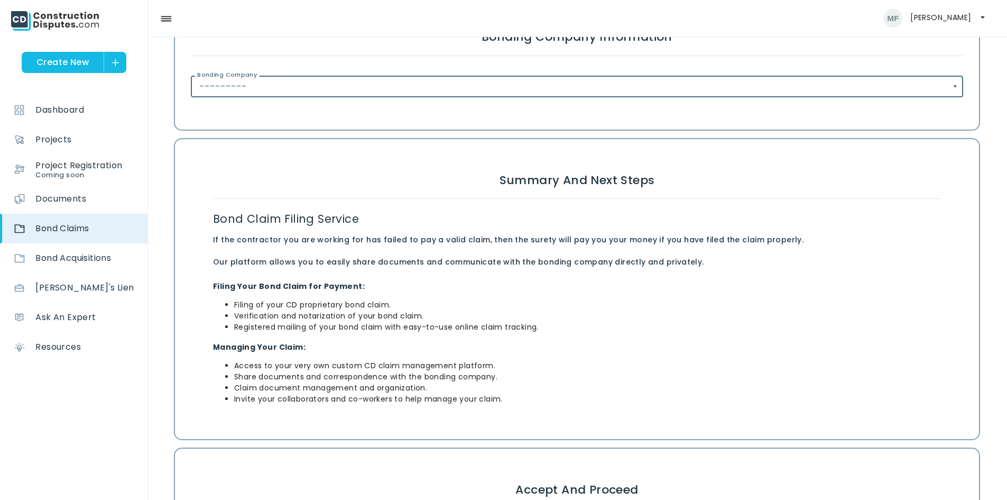
click at [642, 340] on p "Managing Your Claim:" at bounding box center [577, 346] width 728 height 13
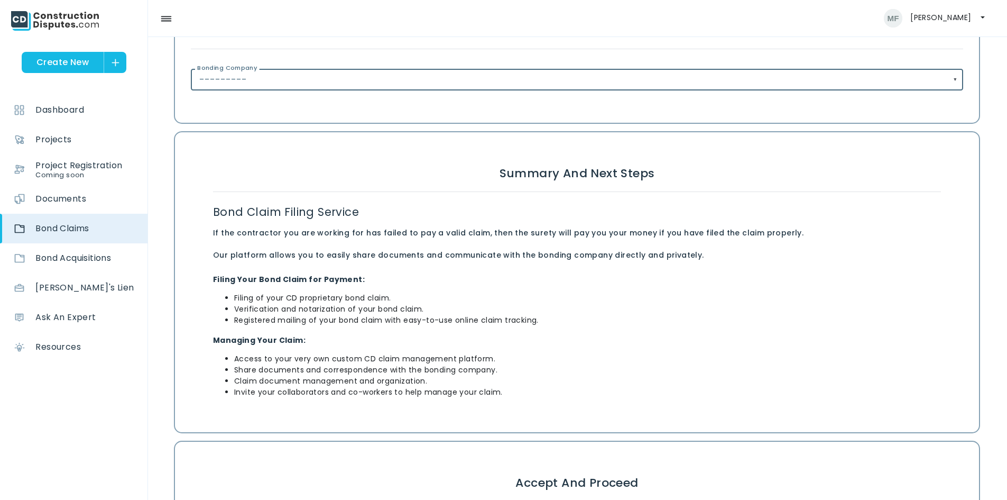
scroll to position [212, 0]
